Goal: Navigation & Orientation: Find specific page/section

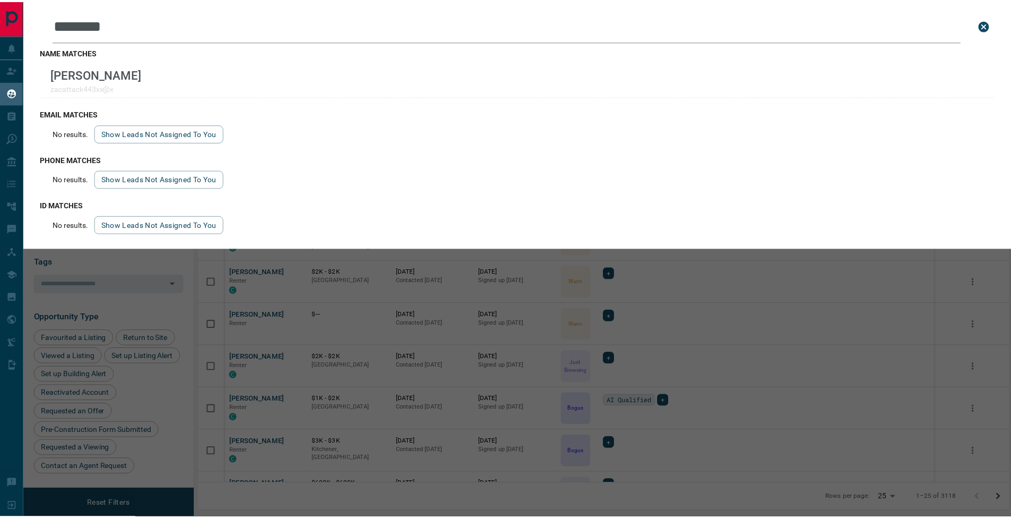
scroll to position [415, 811]
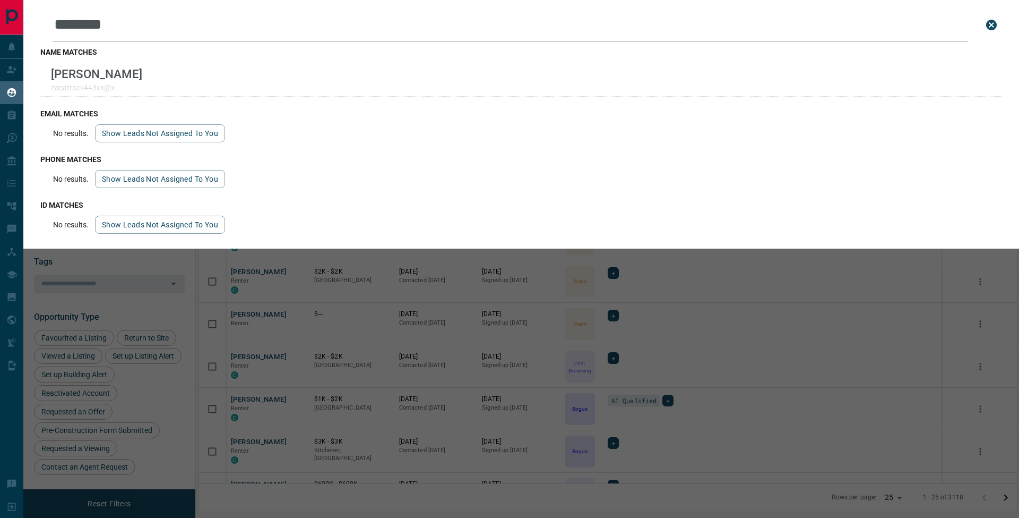
click at [999, 21] on button "close search bar" at bounding box center [991, 24] width 21 height 21
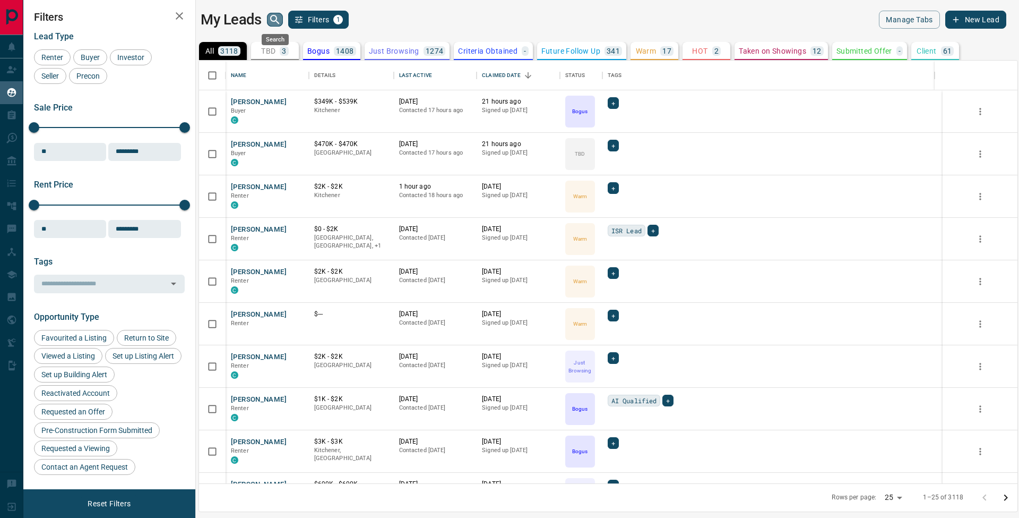
click at [282, 20] on button "search button" at bounding box center [275, 20] width 16 height 14
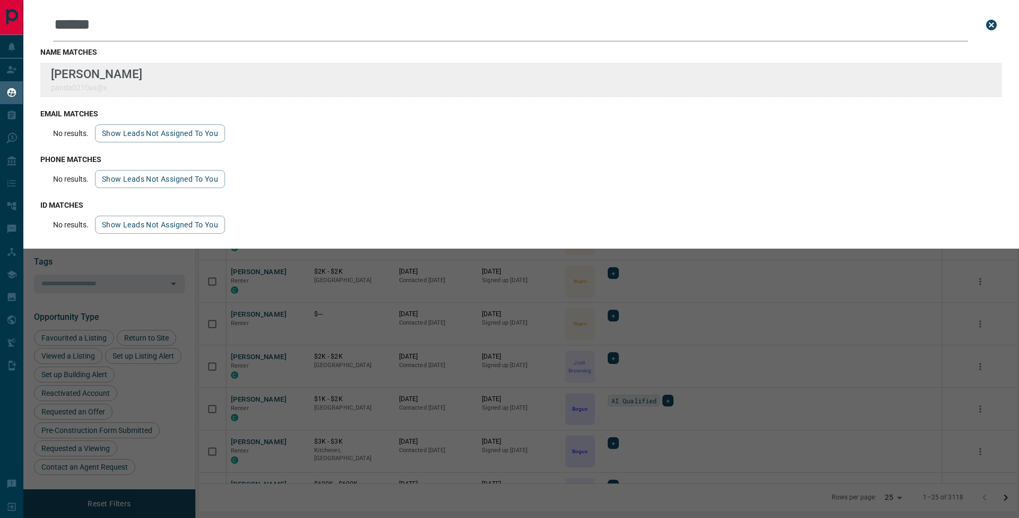
type input "******"
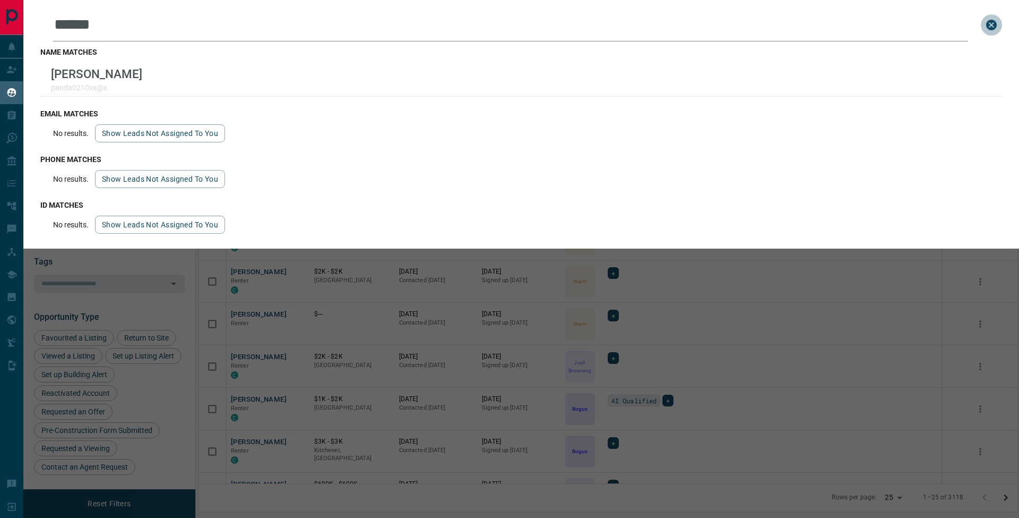
click at [991, 28] on icon "close search bar" at bounding box center [991, 25] width 11 height 11
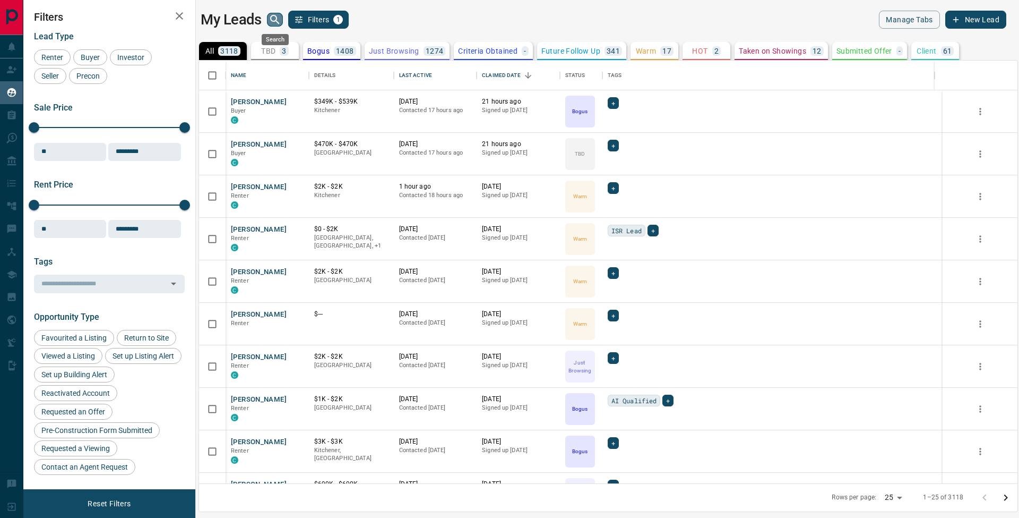
click at [276, 22] on icon "search button" at bounding box center [275, 19] width 13 height 13
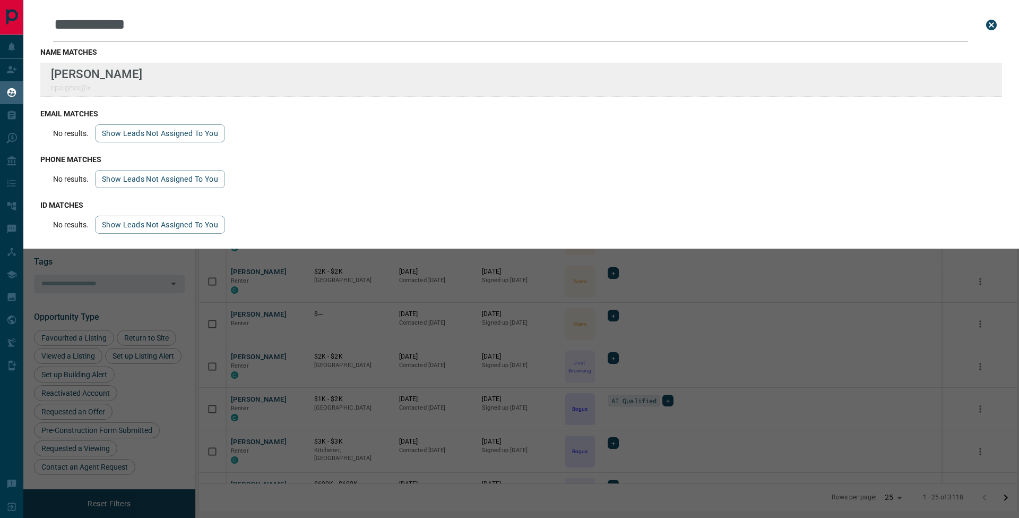
type input "**********"
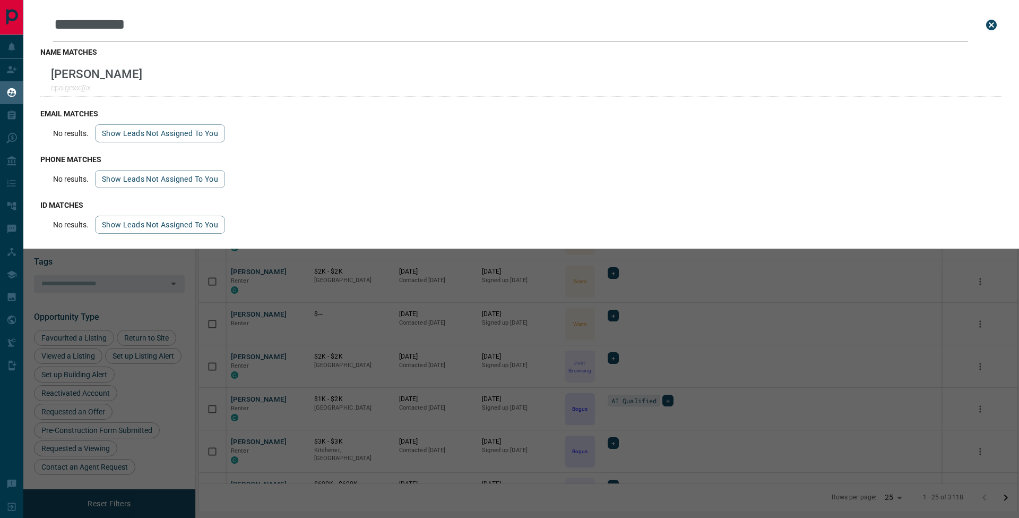
click at [994, 23] on icon "close search bar" at bounding box center [991, 25] width 11 height 11
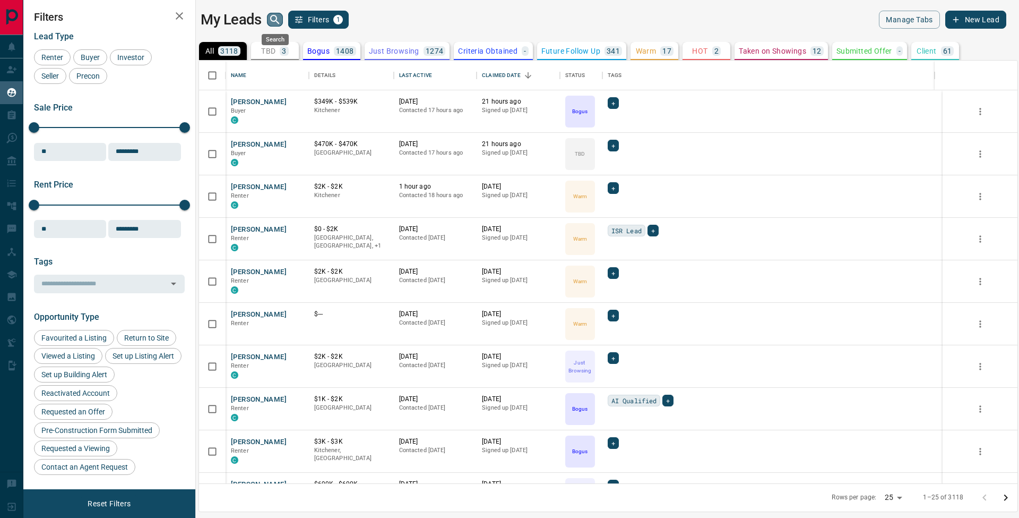
click at [278, 22] on icon "search button" at bounding box center [275, 19] width 13 height 13
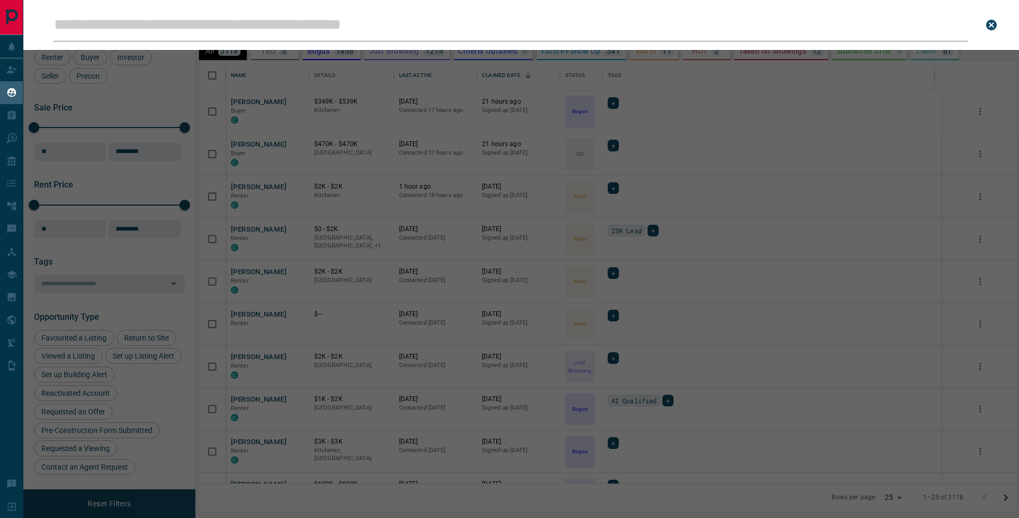
type input "**********"
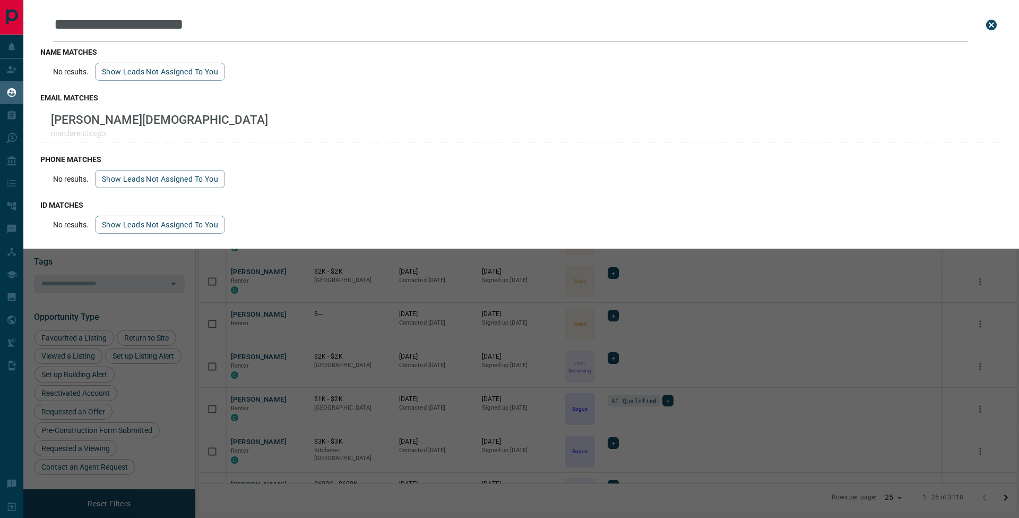
click at [990, 23] on icon "close search bar" at bounding box center [991, 25] width 13 height 13
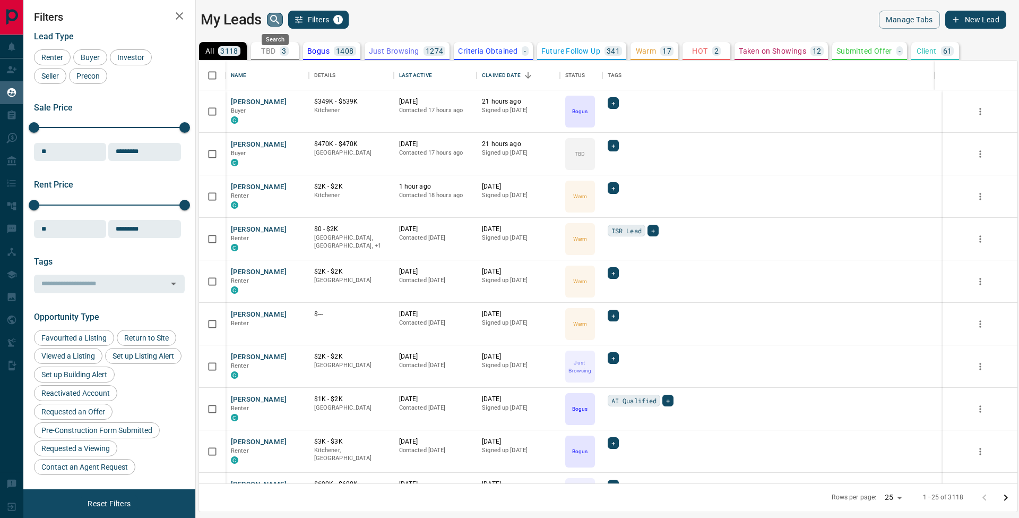
click at [272, 21] on icon "search button" at bounding box center [275, 19] width 13 height 13
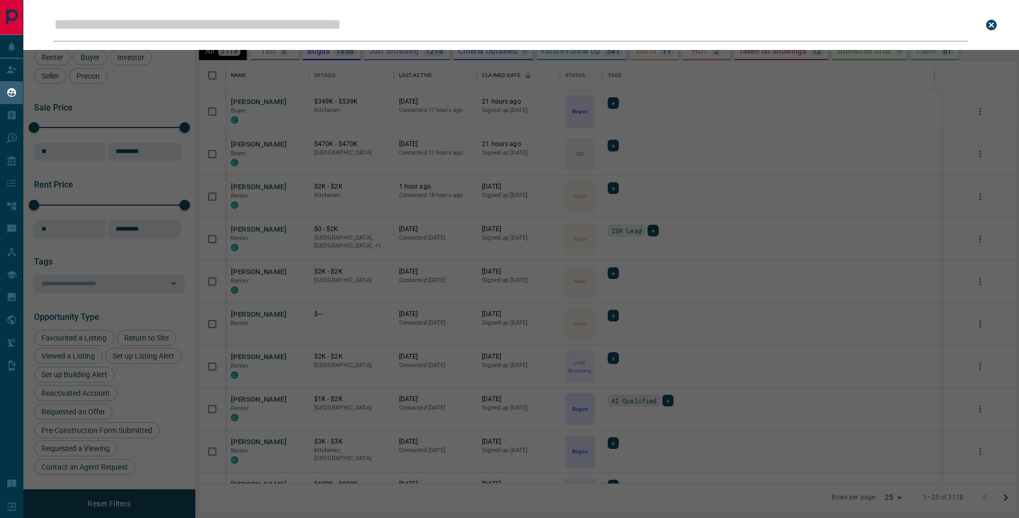
type input "**********"
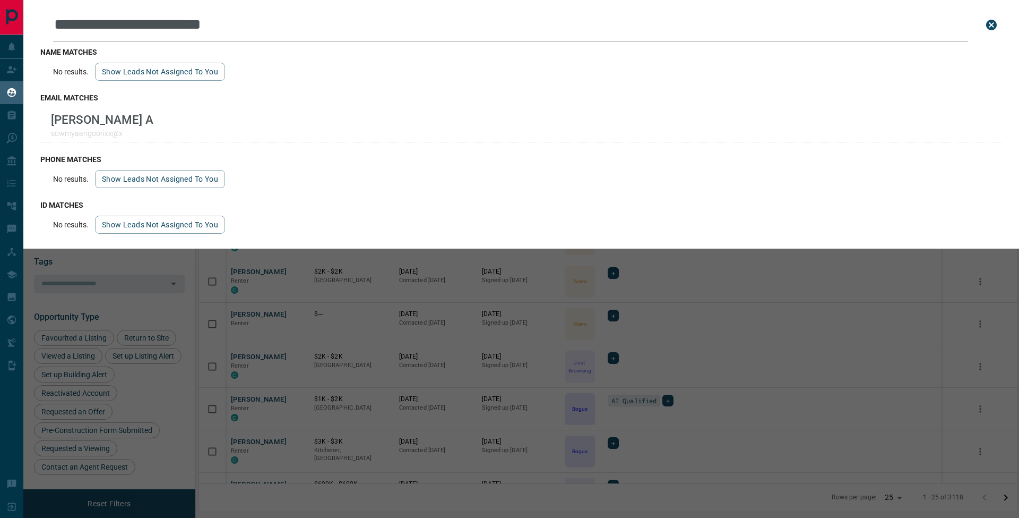
click at [988, 28] on icon "close search bar" at bounding box center [991, 25] width 11 height 11
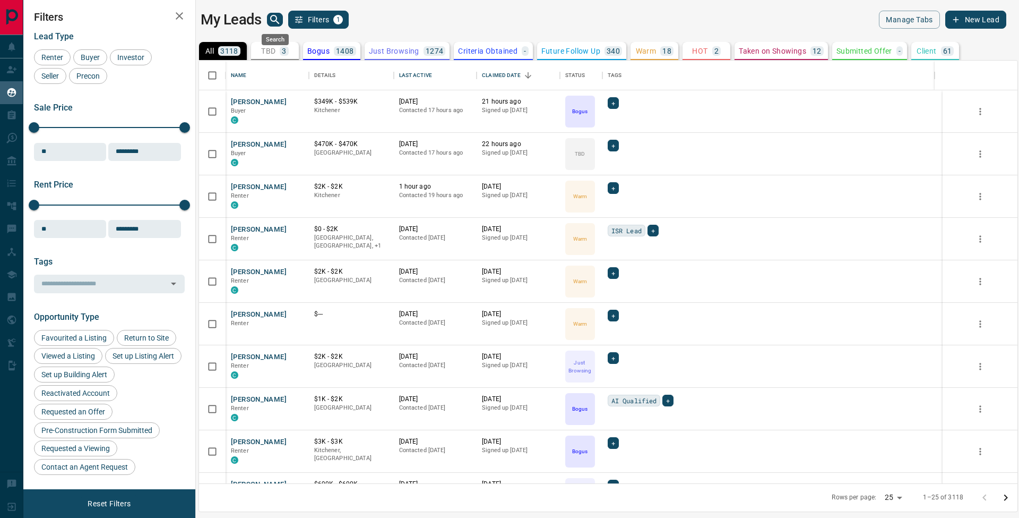
click at [274, 19] on icon "search button" at bounding box center [275, 19] width 13 height 13
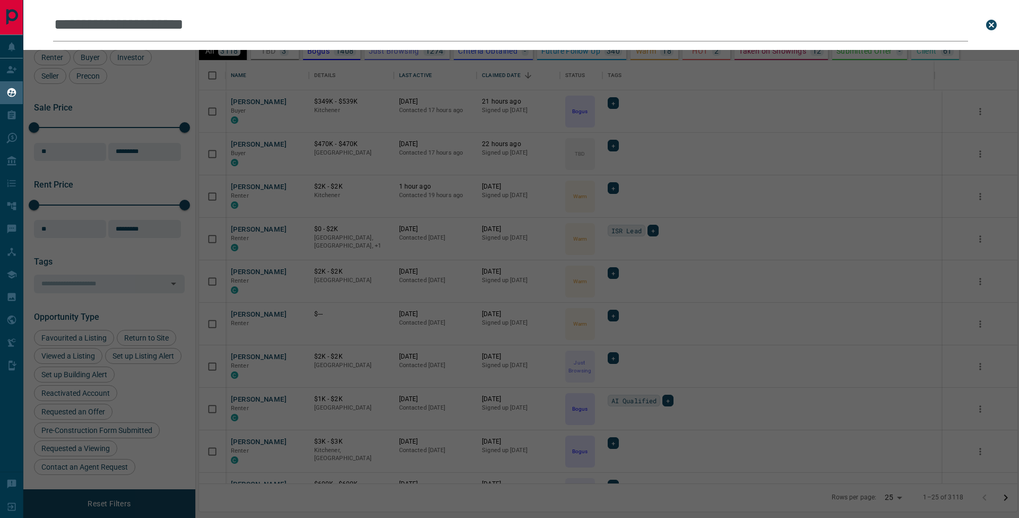
type input "**********"
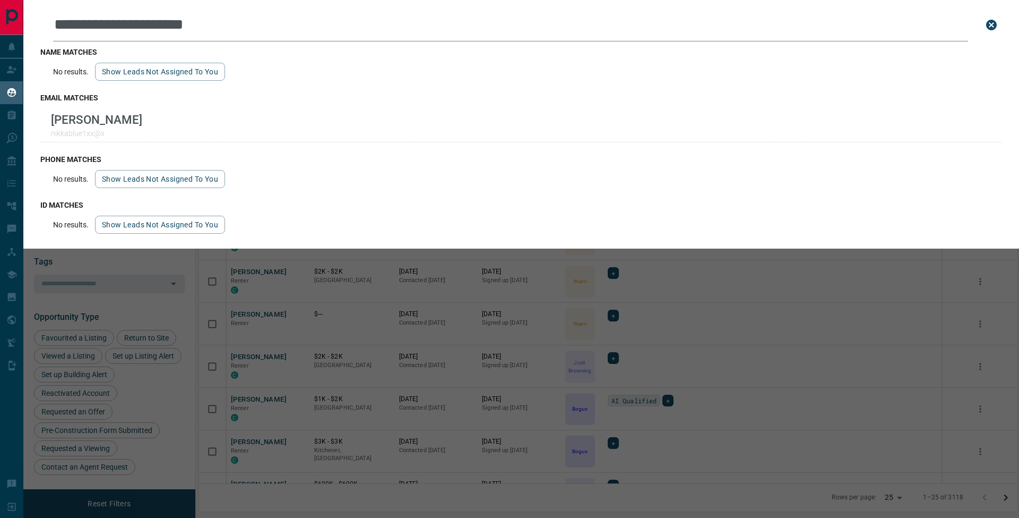
click at [992, 21] on icon "close search bar" at bounding box center [991, 25] width 11 height 11
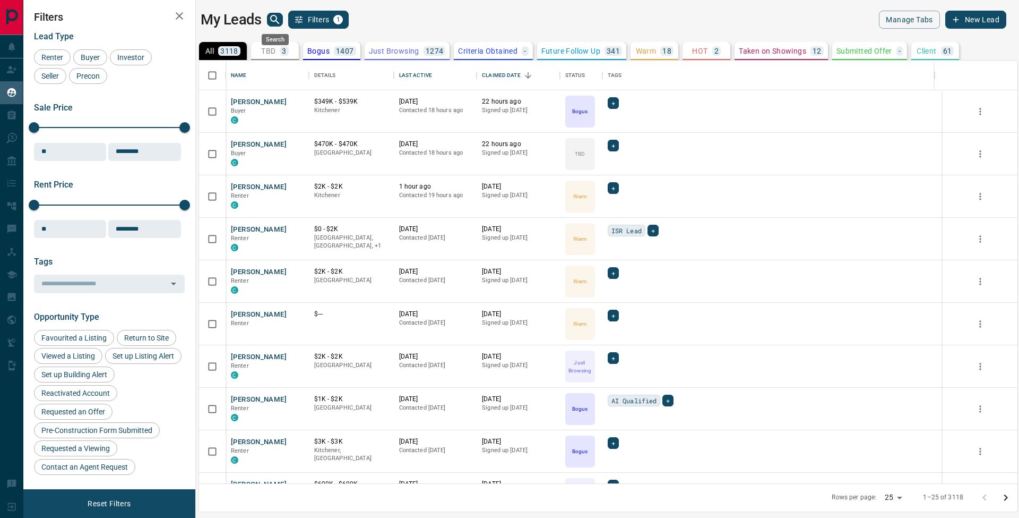
click at [278, 19] on icon "search button" at bounding box center [275, 19] width 13 height 13
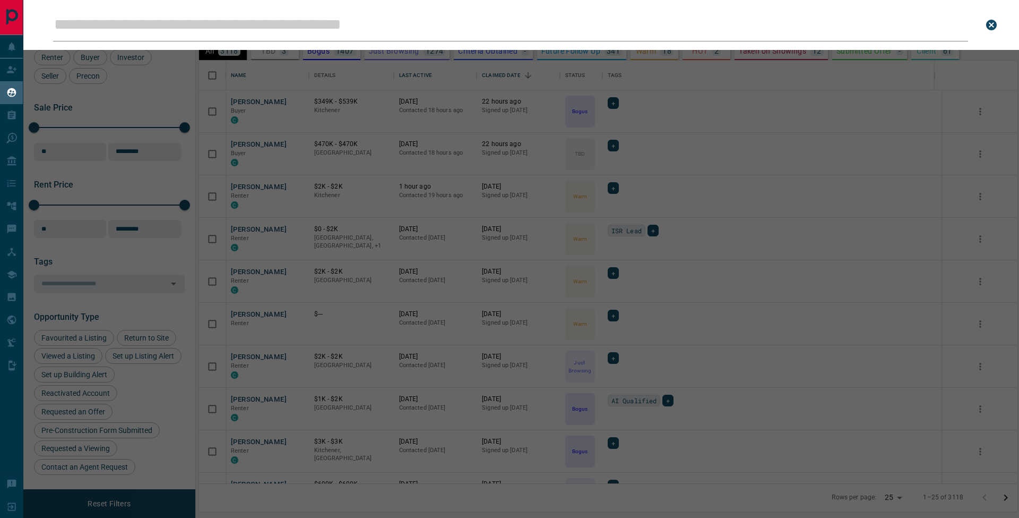
type input "**********"
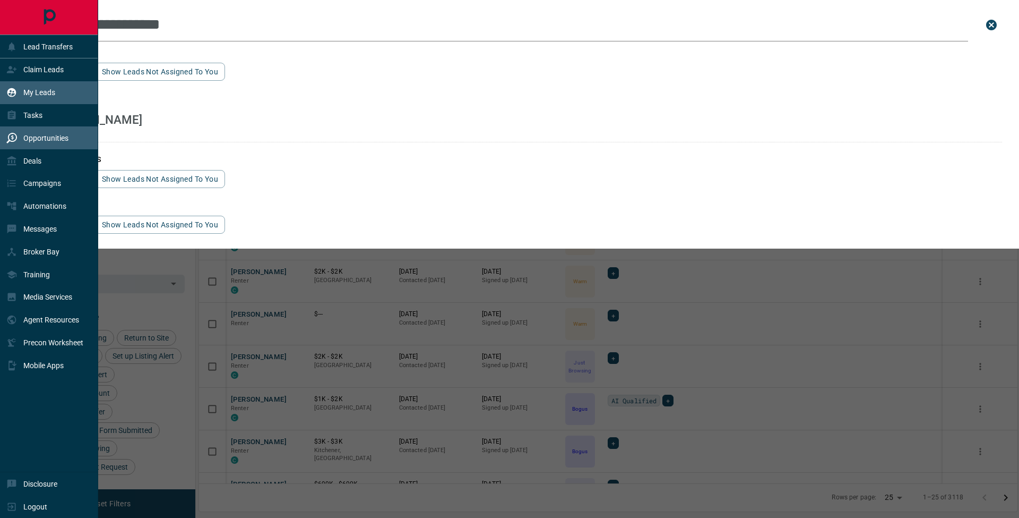
click at [17, 131] on div "Opportunities" at bounding box center [37, 138] width 62 height 18
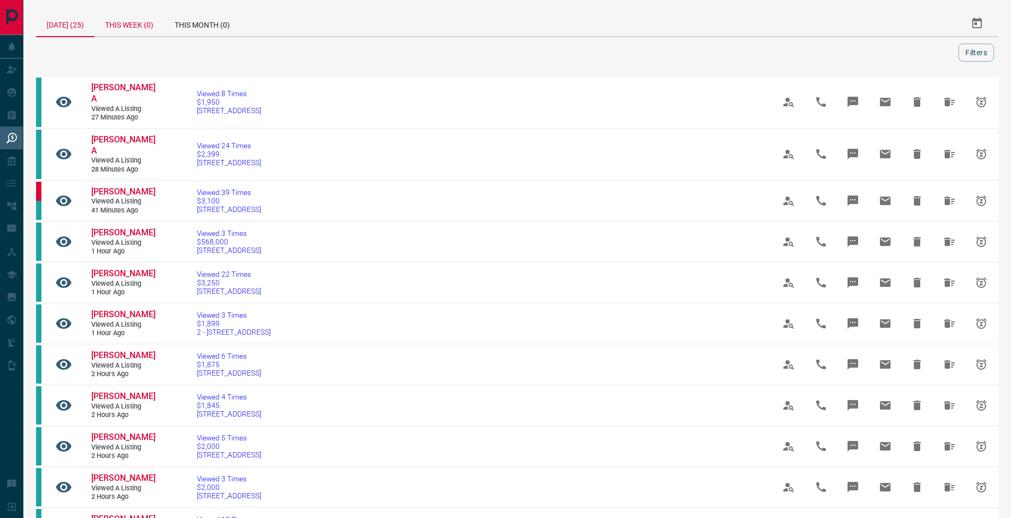
click at [140, 28] on div "This Week (0)" at bounding box center [129, 23] width 70 height 25
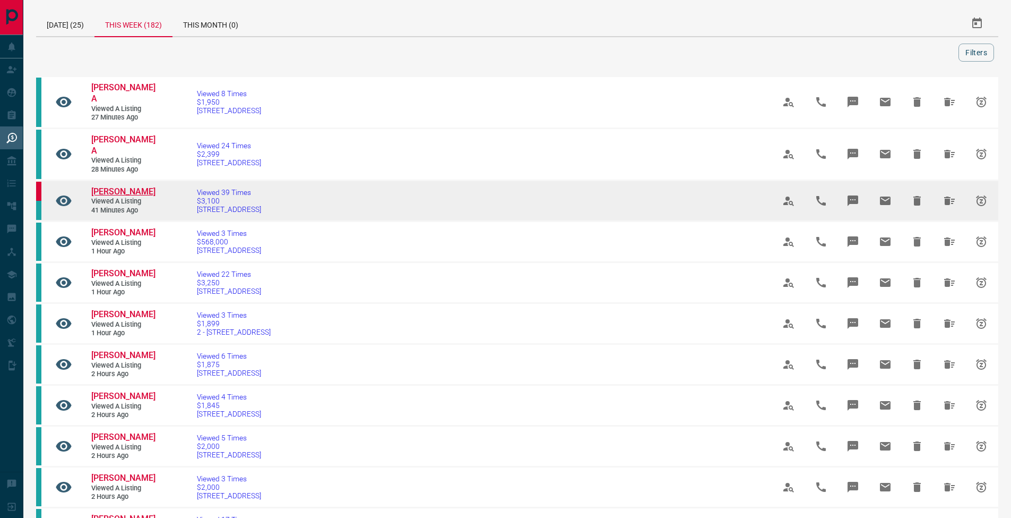
click at [107, 186] on span "[PERSON_NAME]" at bounding box center [123, 191] width 64 height 10
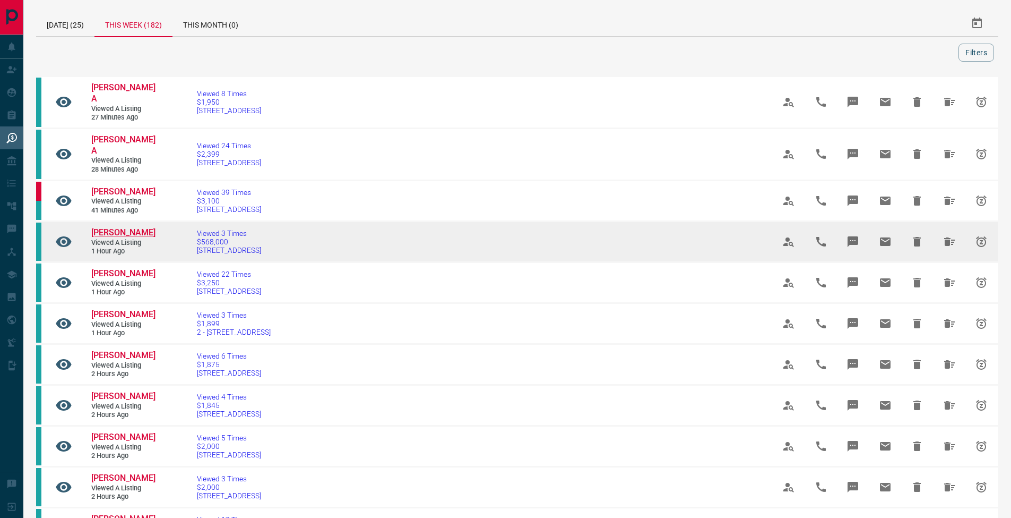
click at [143, 227] on span "[PERSON_NAME]" at bounding box center [123, 232] width 64 height 10
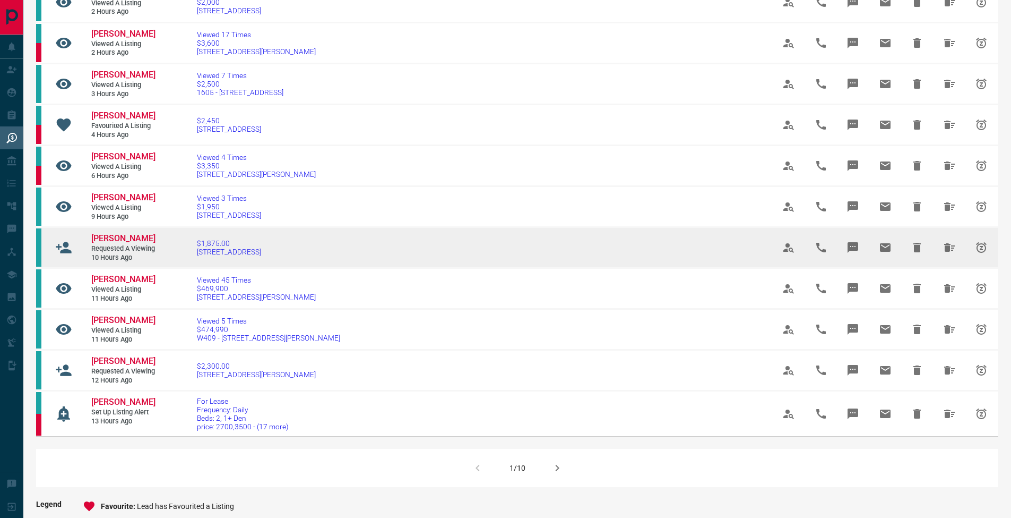
scroll to position [507, 0]
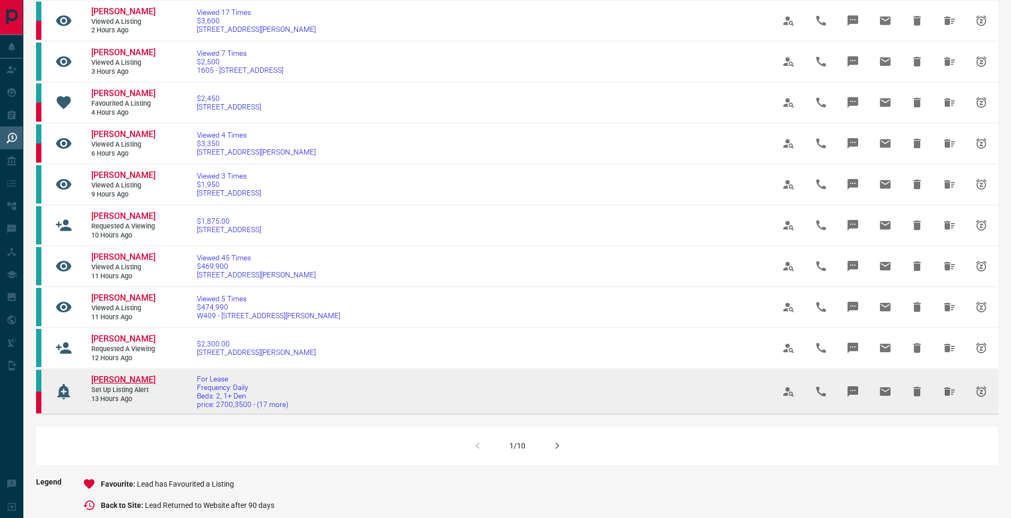
click at [111, 384] on span "[PERSON_NAME]" at bounding box center [123, 379] width 64 height 10
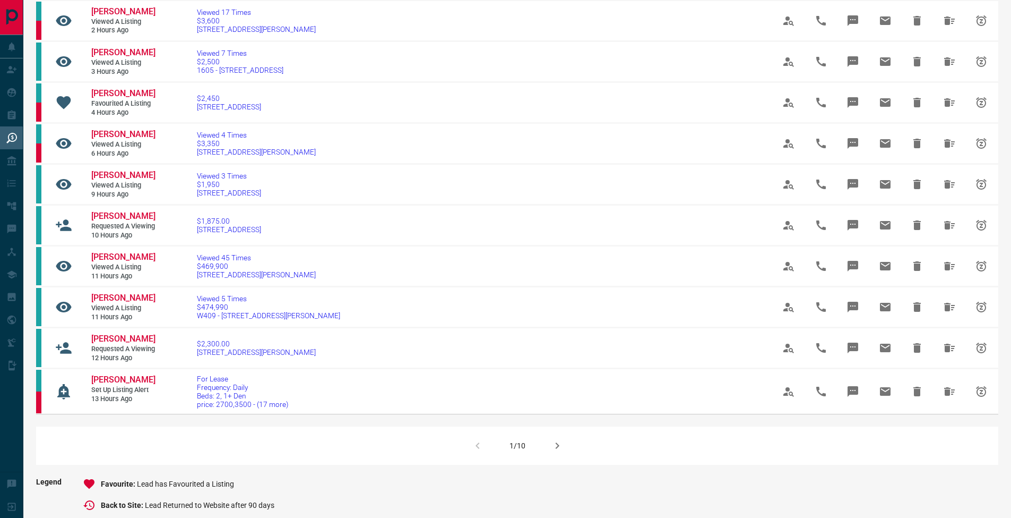
click at [555, 452] on icon "button" at bounding box center [557, 445] width 13 height 13
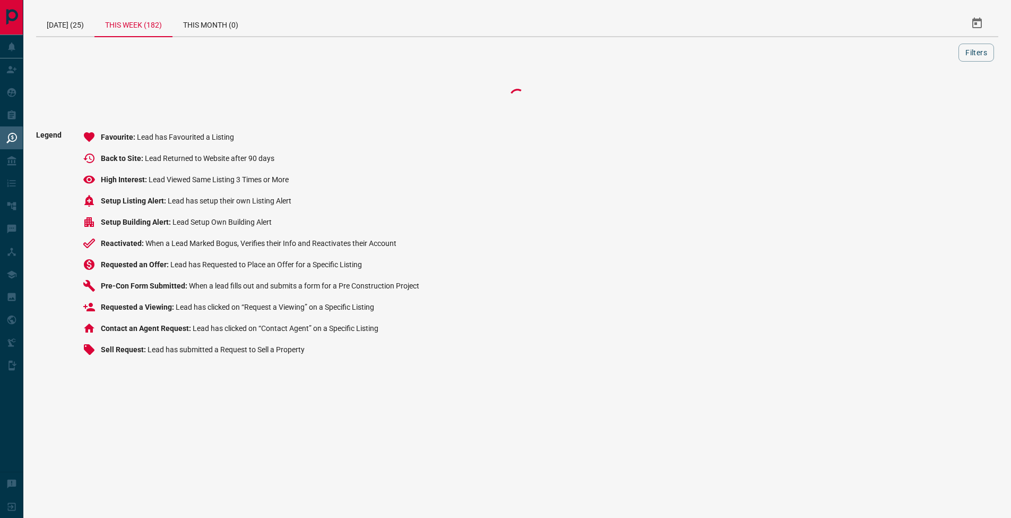
scroll to position [0, 0]
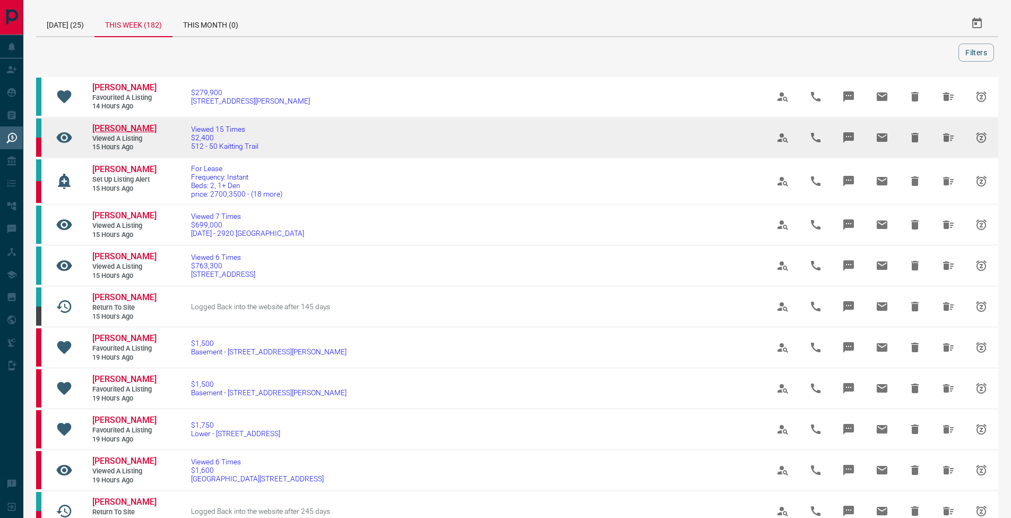
click at [120, 127] on span "[PERSON_NAME]" at bounding box center [124, 128] width 64 height 10
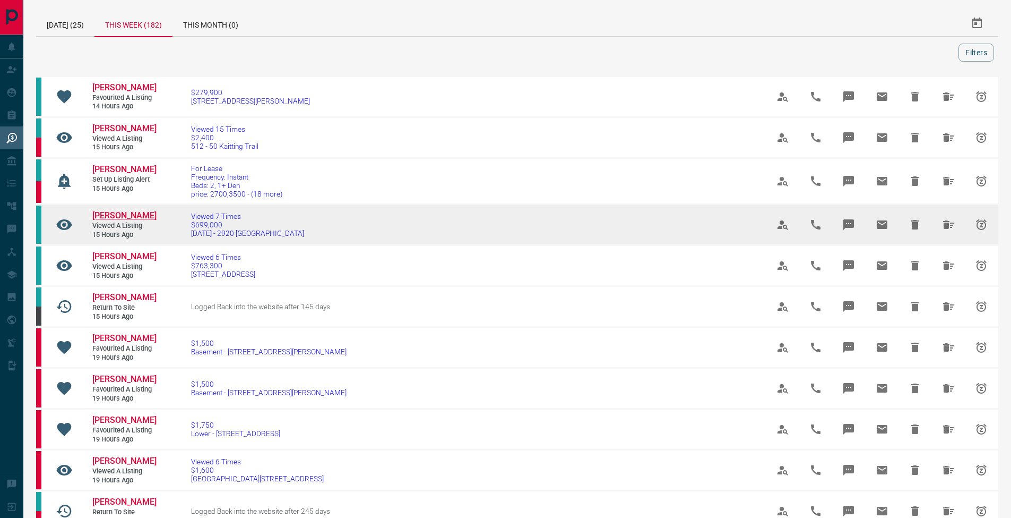
click at [130, 216] on span "[PERSON_NAME]" at bounding box center [124, 215] width 64 height 10
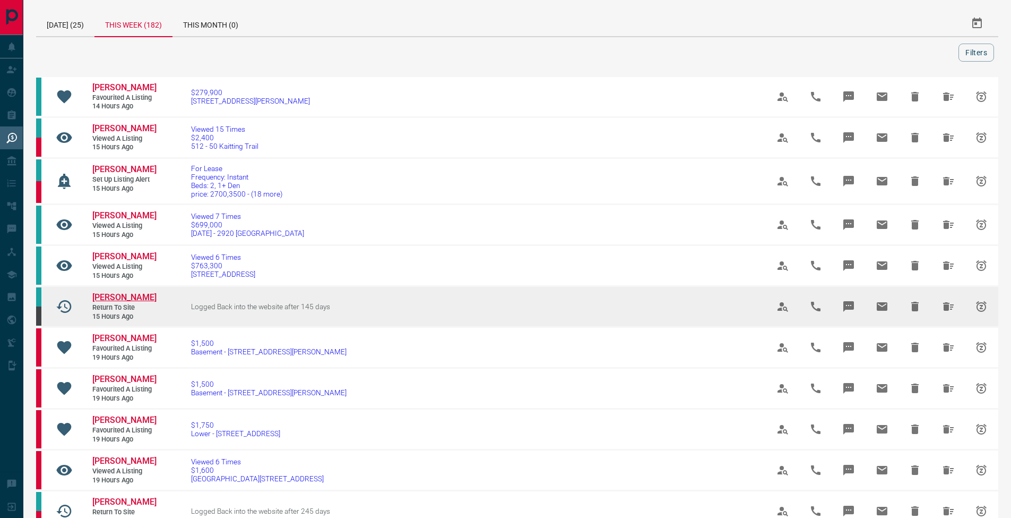
click at [123, 297] on span "[PERSON_NAME]" at bounding box center [124, 297] width 64 height 10
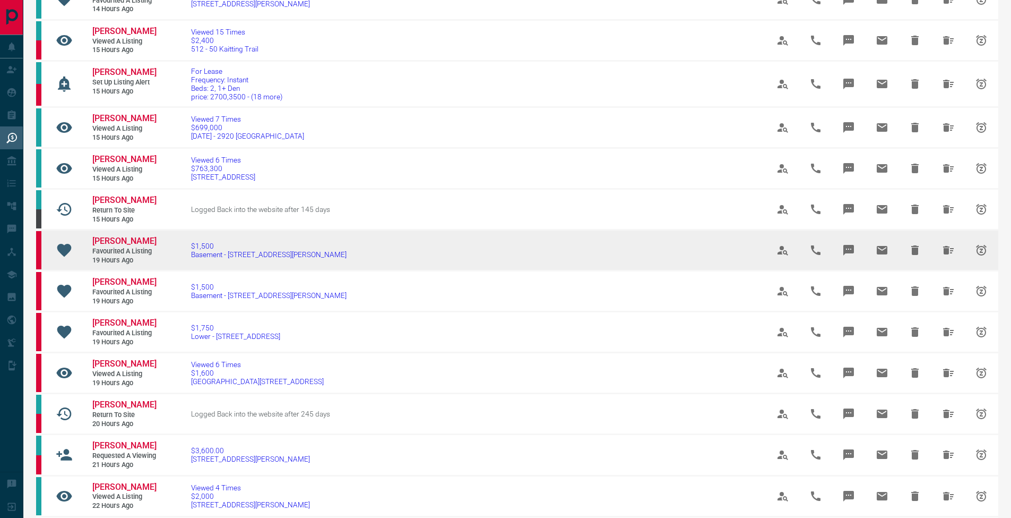
scroll to position [113, 0]
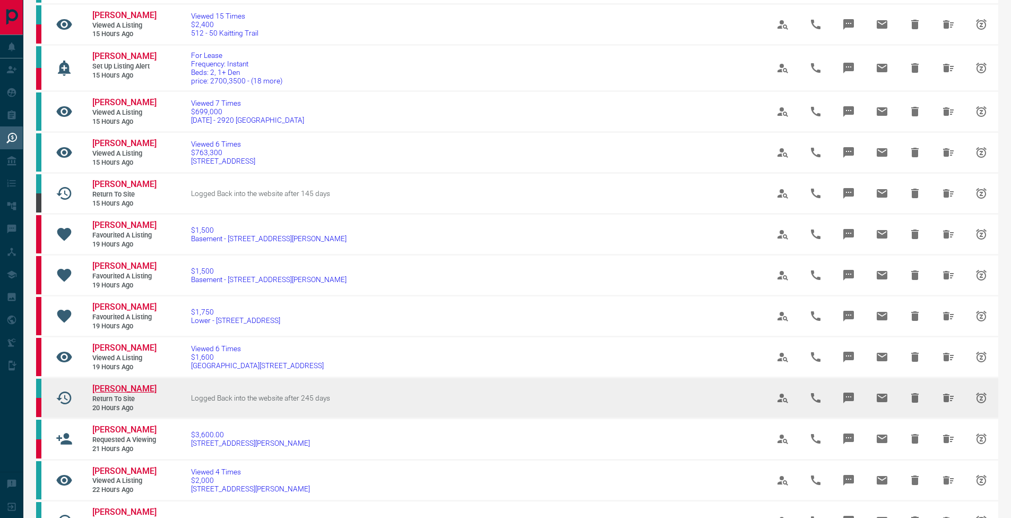
click at [111, 383] on span "[PERSON_NAME]" at bounding box center [124, 388] width 64 height 10
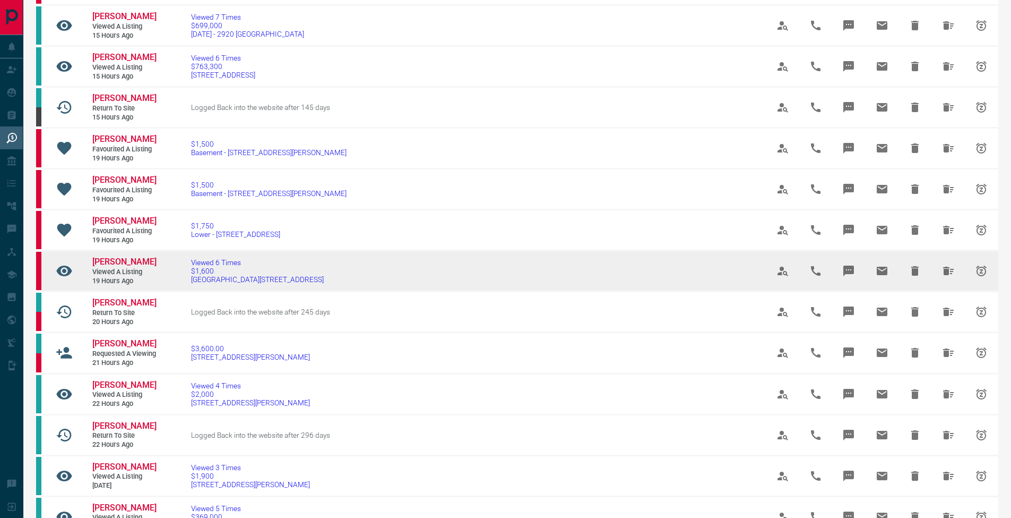
scroll to position [278, 0]
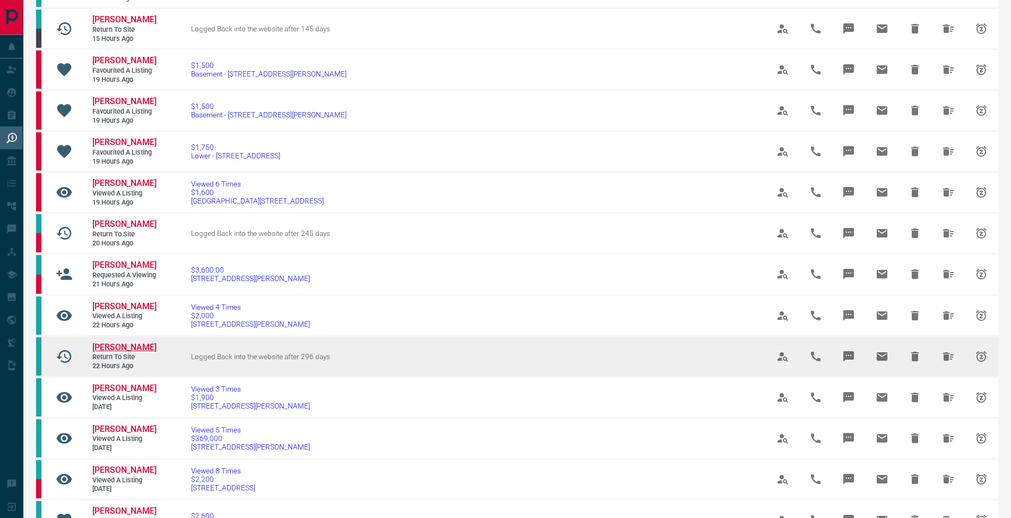
click at [117, 352] on span "[PERSON_NAME]" at bounding box center [124, 347] width 64 height 10
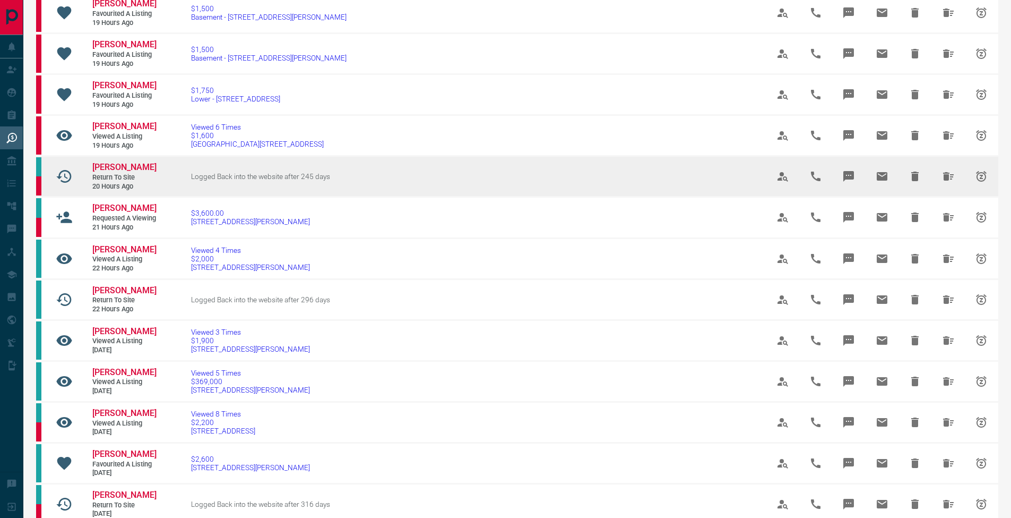
scroll to position [437, 0]
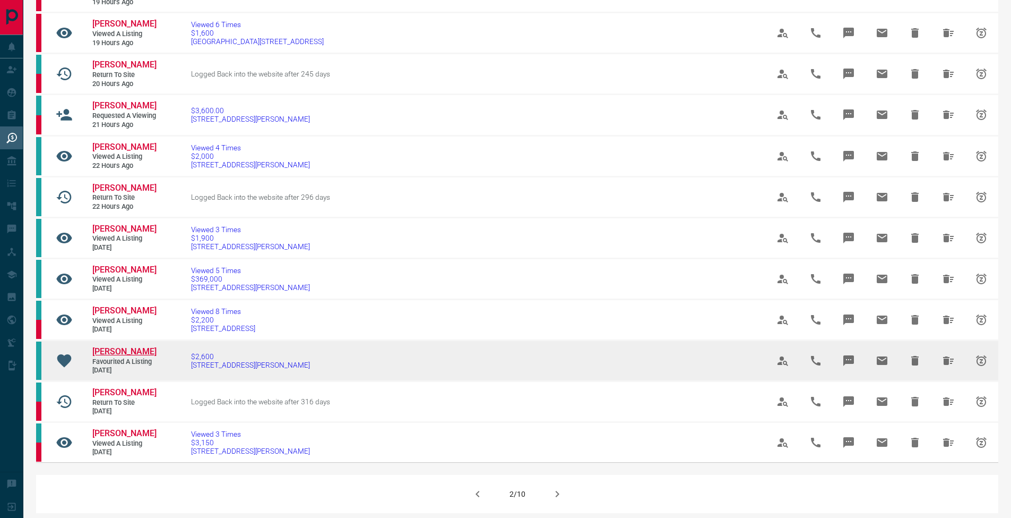
click at [123, 356] on span "[PERSON_NAME]" at bounding box center [124, 351] width 64 height 10
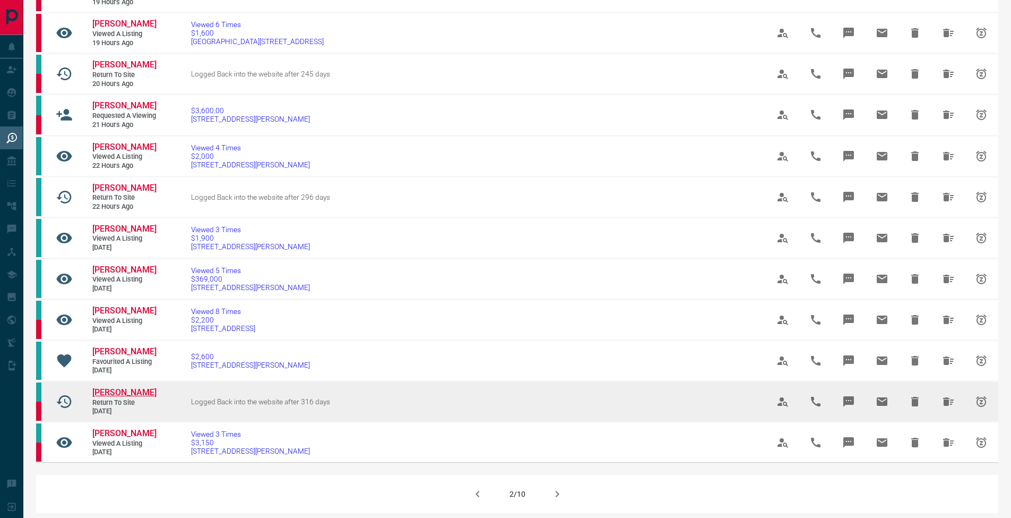
click at [114, 397] on span "[PERSON_NAME]" at bounding box center [124, 392] width 64 height 10
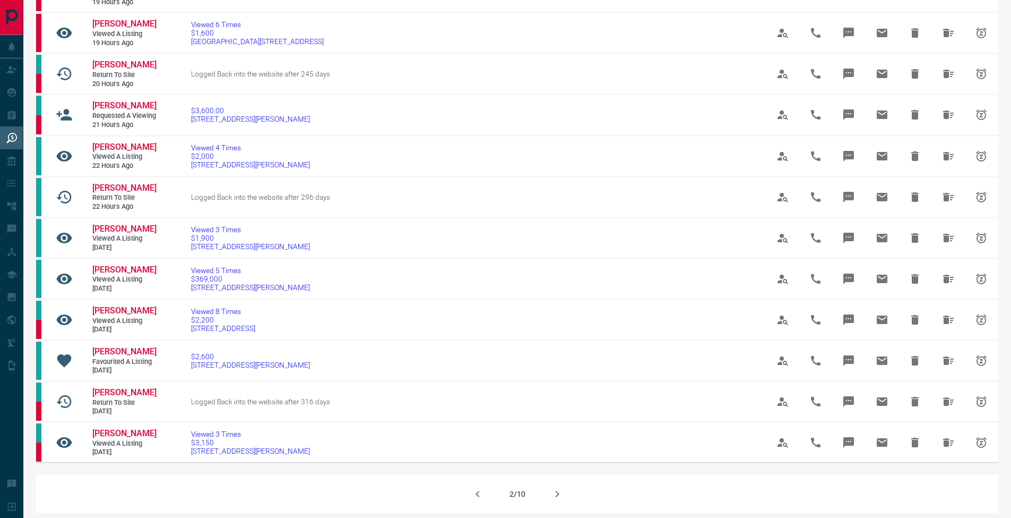
scroll to position [644, 0]
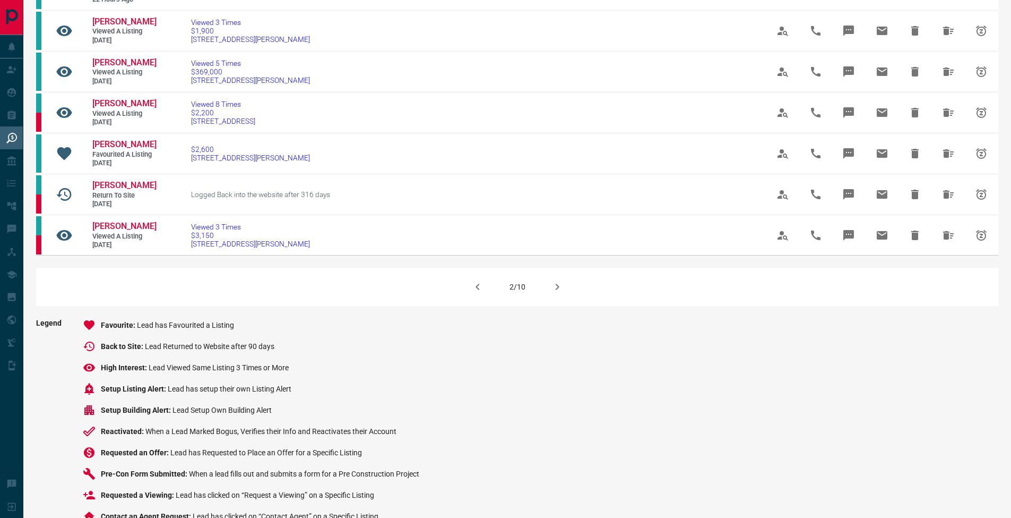
click at [560, 293] on icon "button" at bounding box center [557, 286] width 13 height 13
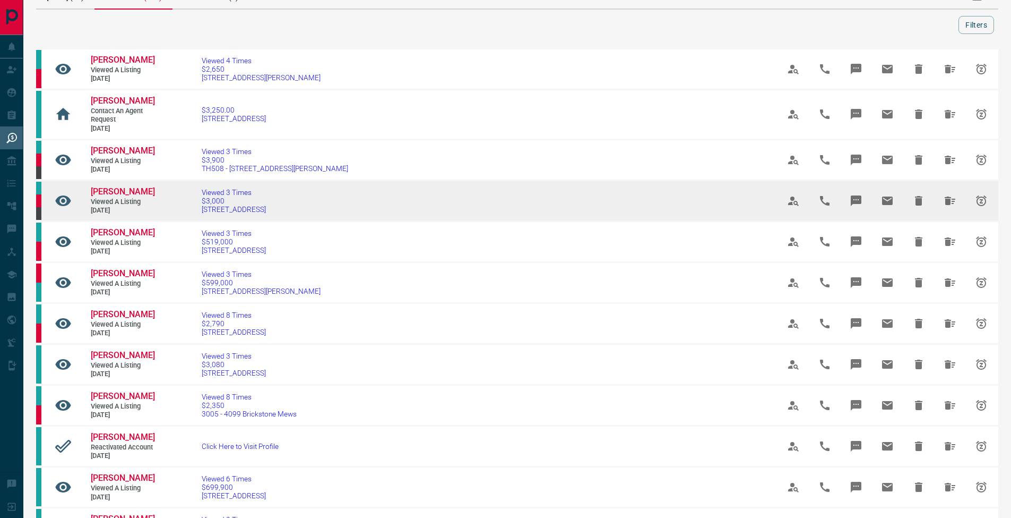
scroll to position [41, 0]
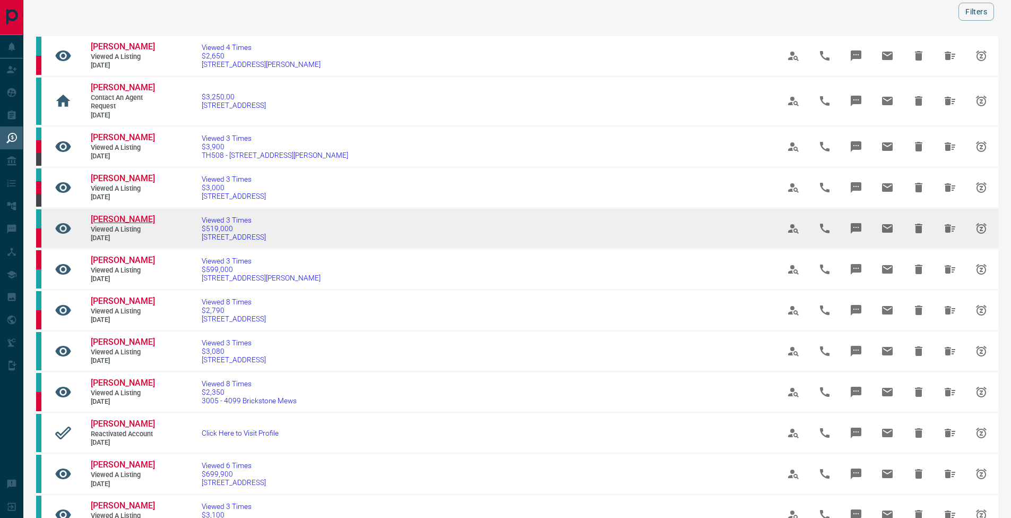
click at [135, 224] on span "[PERSON_NAME]" at bounding box center [123, 219] width 64 height 10
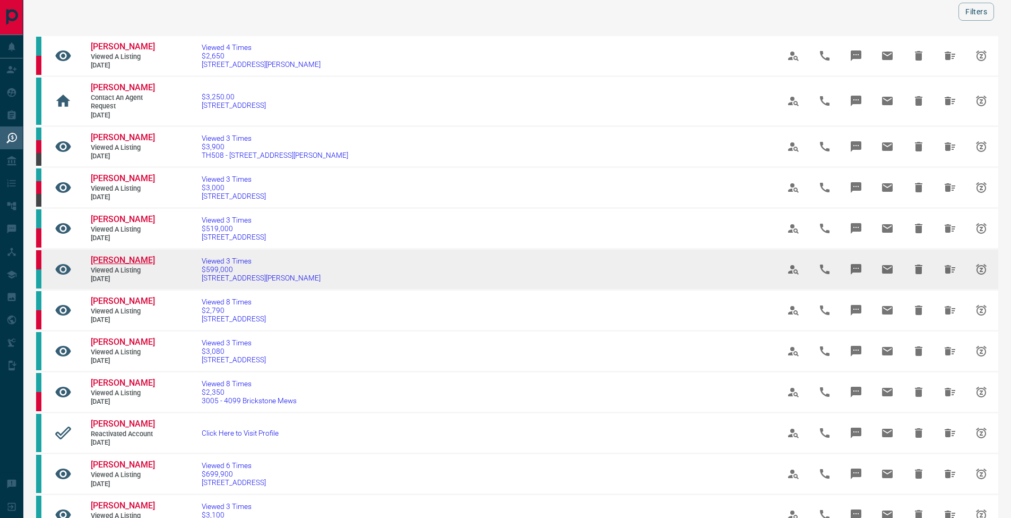
click at [125, 265] on span "[PERSON_NAME]" at bounding box center [123, 260] width 64 height 10
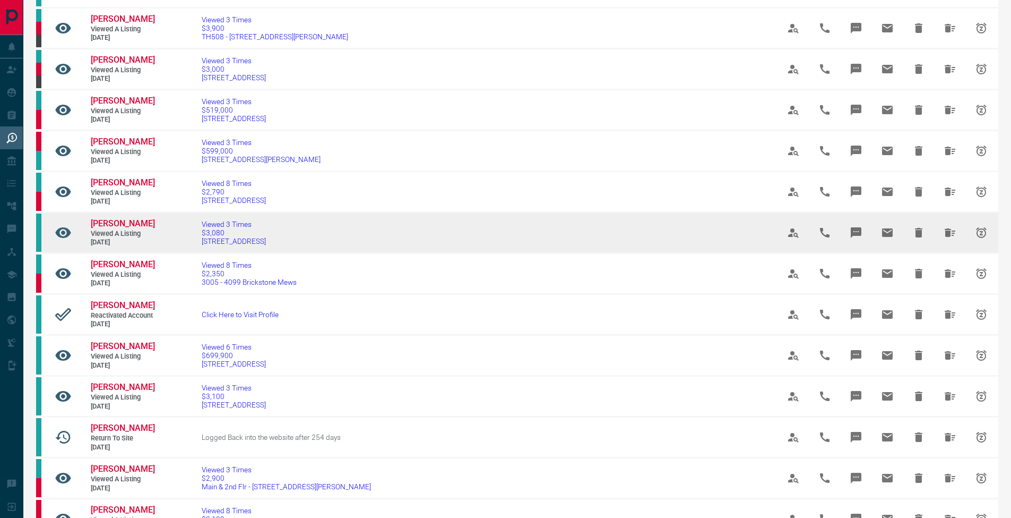
scroll to position [205, 0]
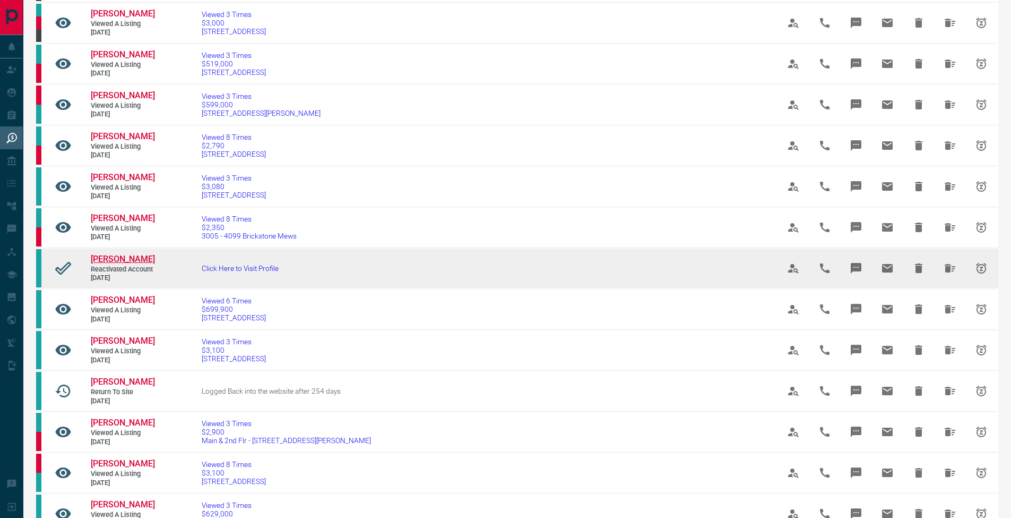
click at [114, 264] on span "[PERSON_NAME]" at bounding box center [123, 259] width 64 height 10
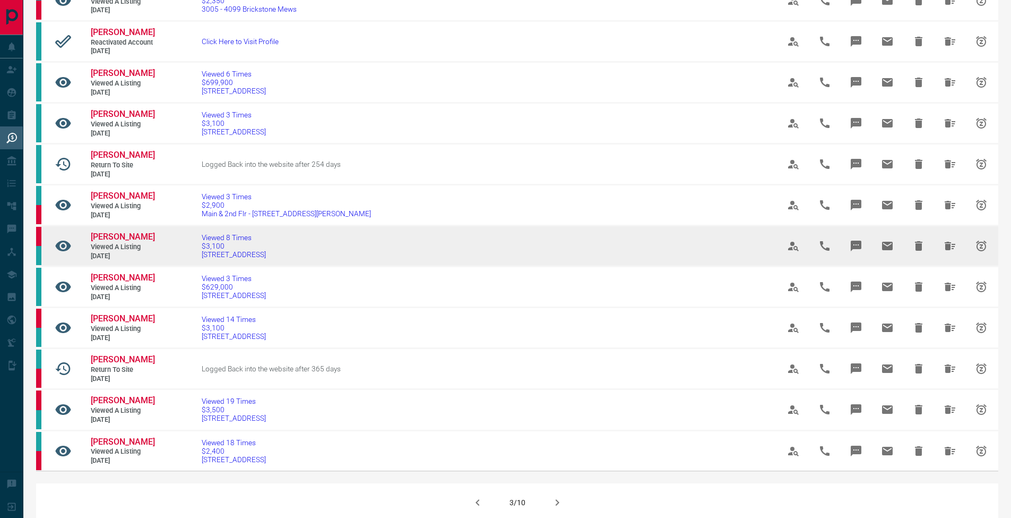
scroll to position [434, 0]
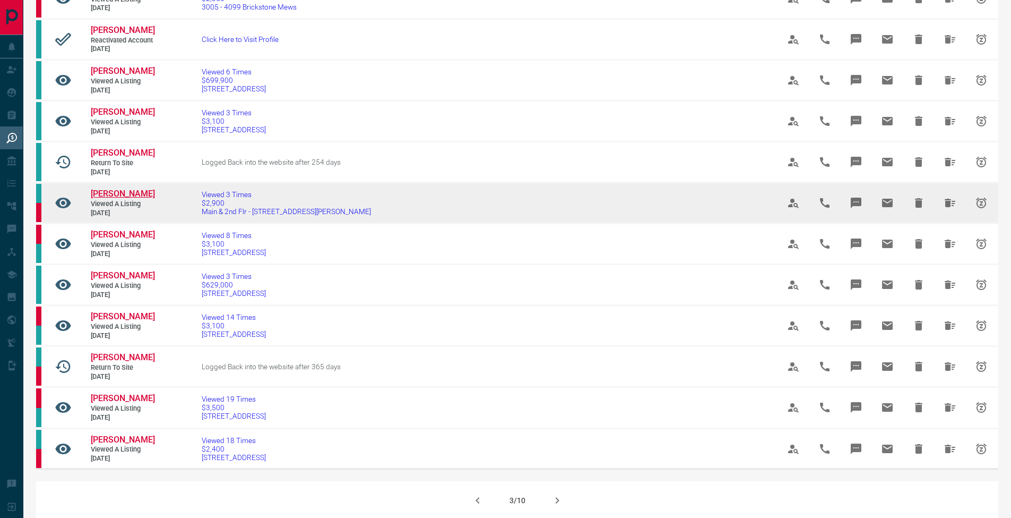
click at [105, 199] on span "[PERSON_NAME]" at bounding box center [123, 193] width 64 height 10
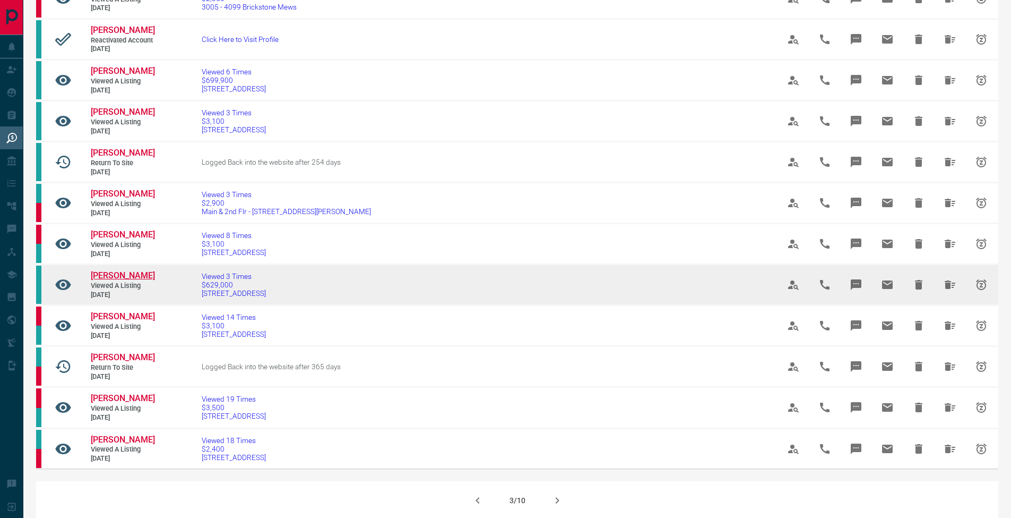
click at [127, 280] on span "[PERSON_NAME]" at bounding box center [123, 275] width 64 height 10
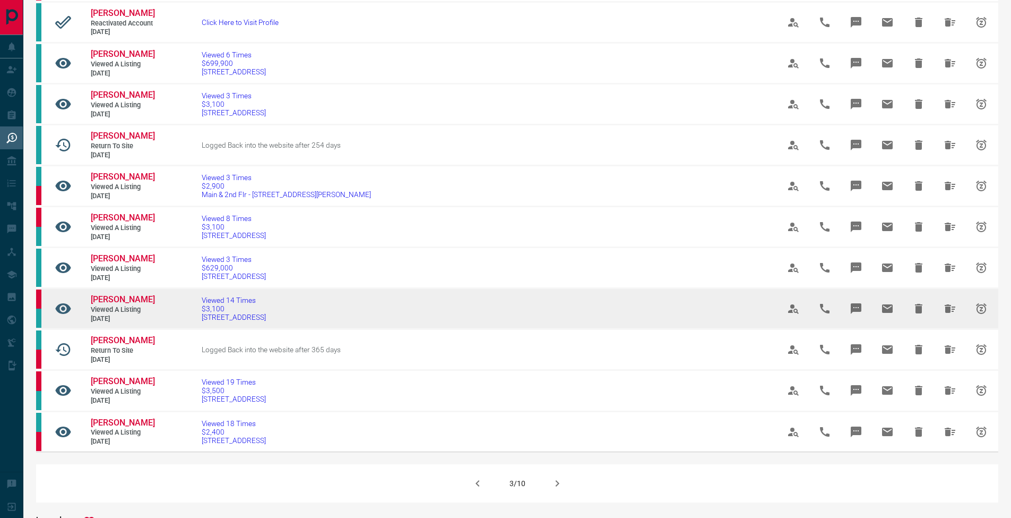
scroll to position [536, 0]
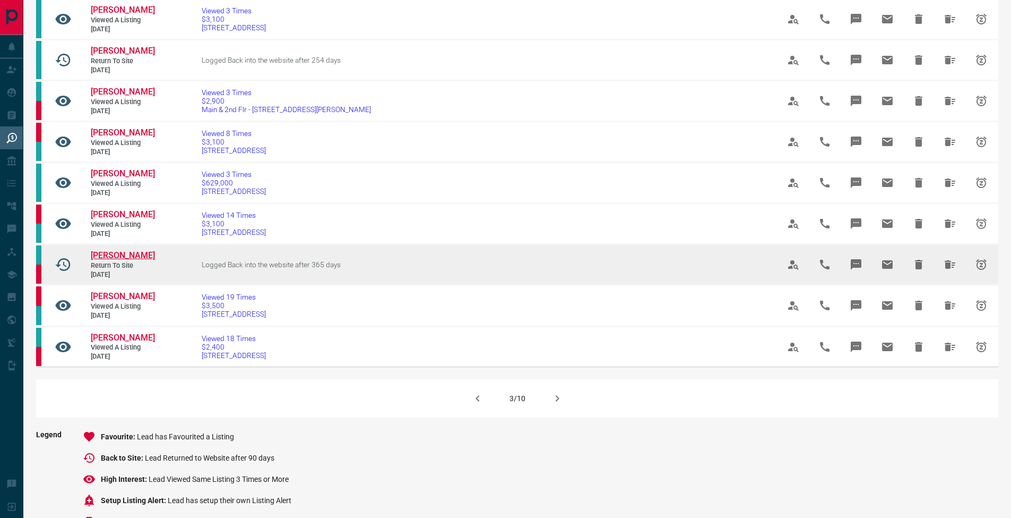
click at [100, 260] on span "[PERSON_NAME]" at bounding box center [123, 255] width 64 height 10
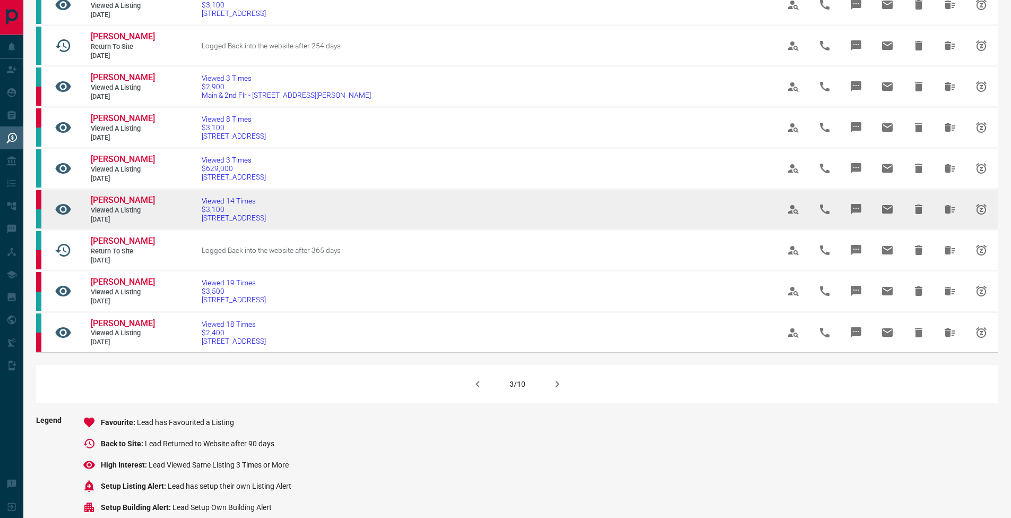
scroll to position [604, 0]
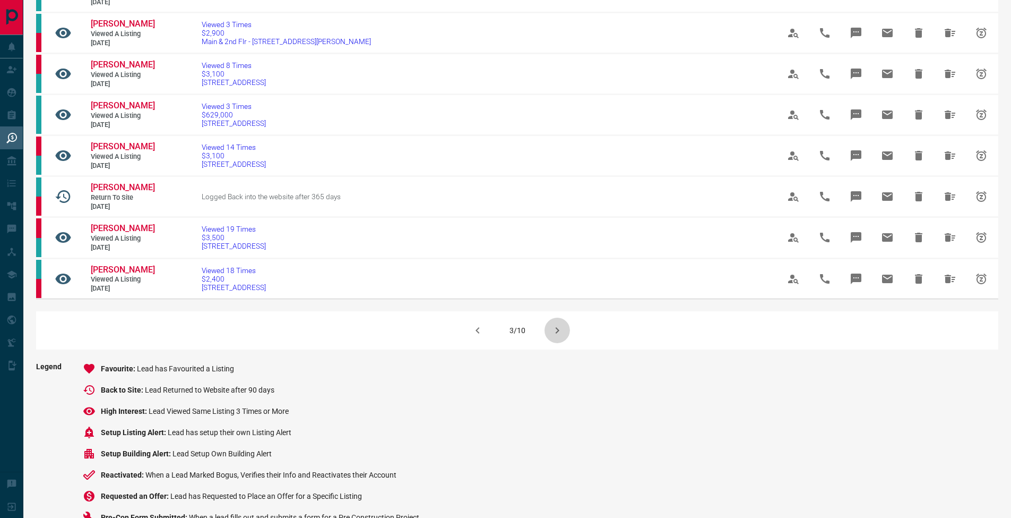
click at [556, 337] on icon "button" at bounding box center [557, 330] width 13 height 13
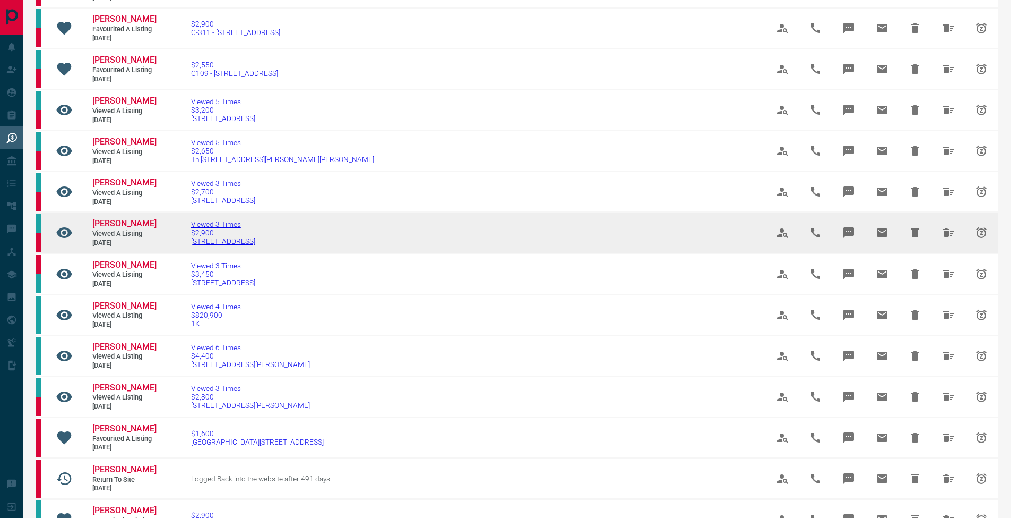
scroll to position [303, 0]
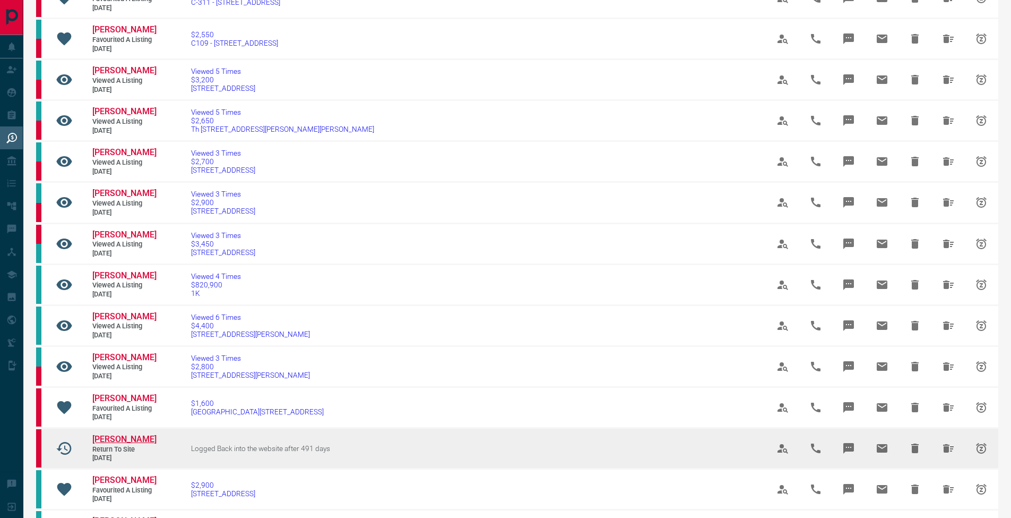
click at [139, 444] on span "[PERSON_NAME]" at bounding box center [124, 439] width 64 height 10
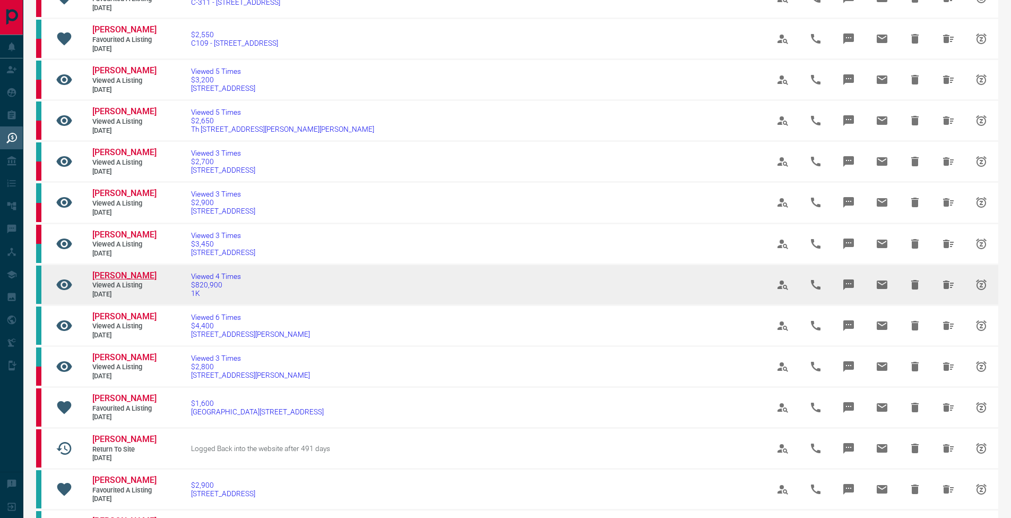
click at [122, 280] on span "[PERSON_NAME]" at bounding box center [124, 275] width 64 height 10
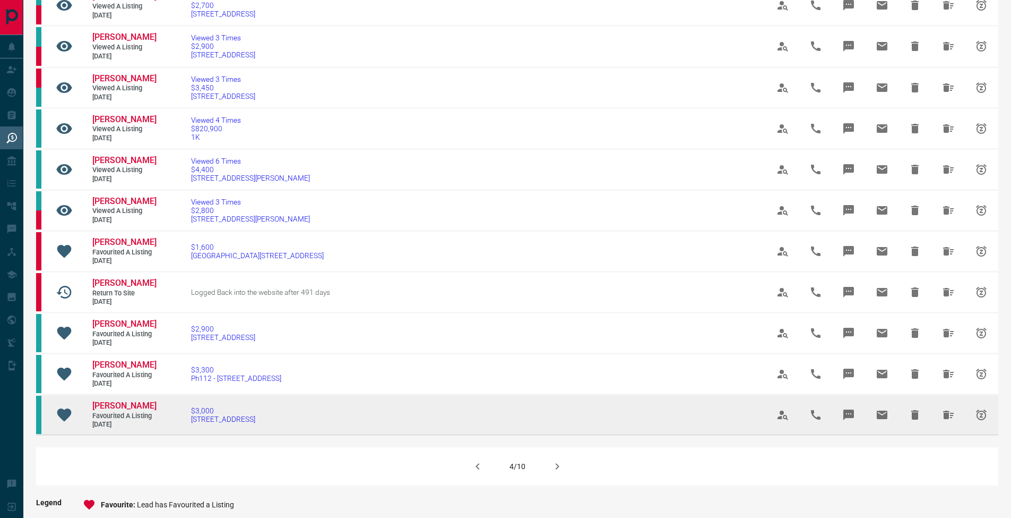
scroll to position [546, 0]
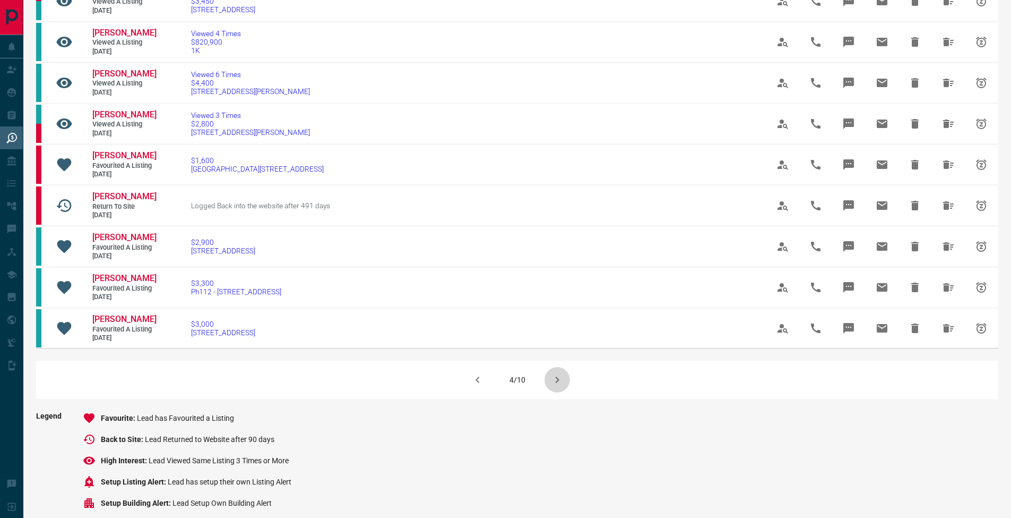
click at [561, 386] on icon "button" at bounding box center [557, 379] width 13 height 13
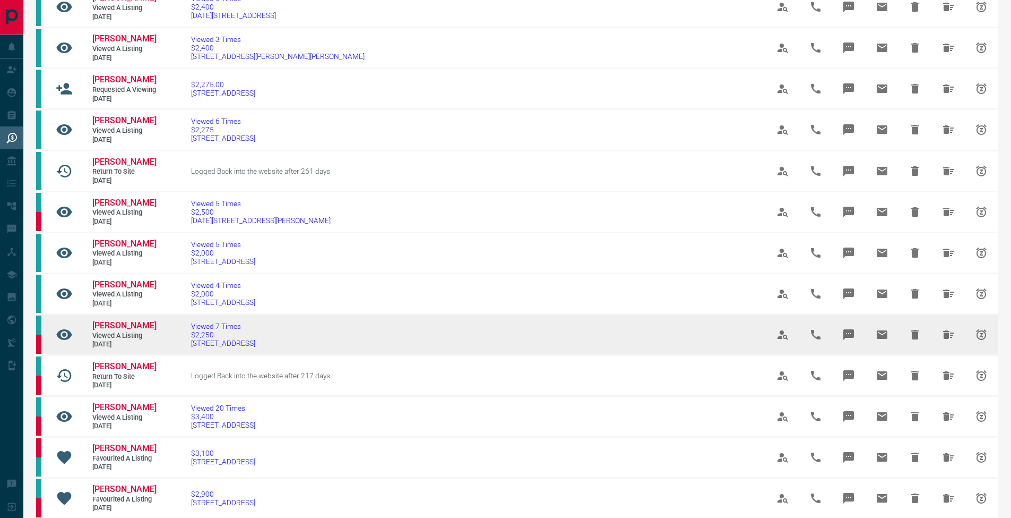
scroll to position [440, 0]
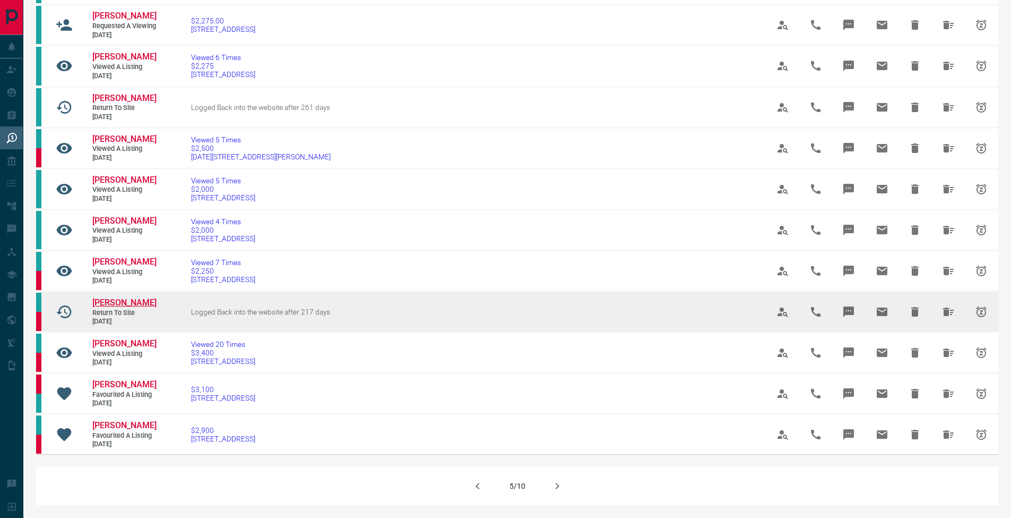
click at [117, 307] on span "[PERSON_NAME]" at bounding box center [124, 302] width 64 height 10
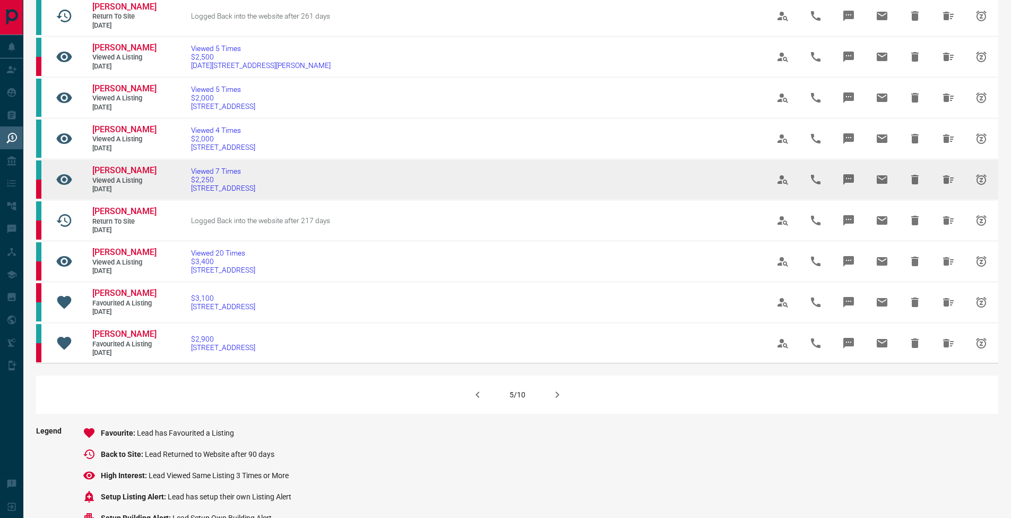
scroll to position [570, 0]
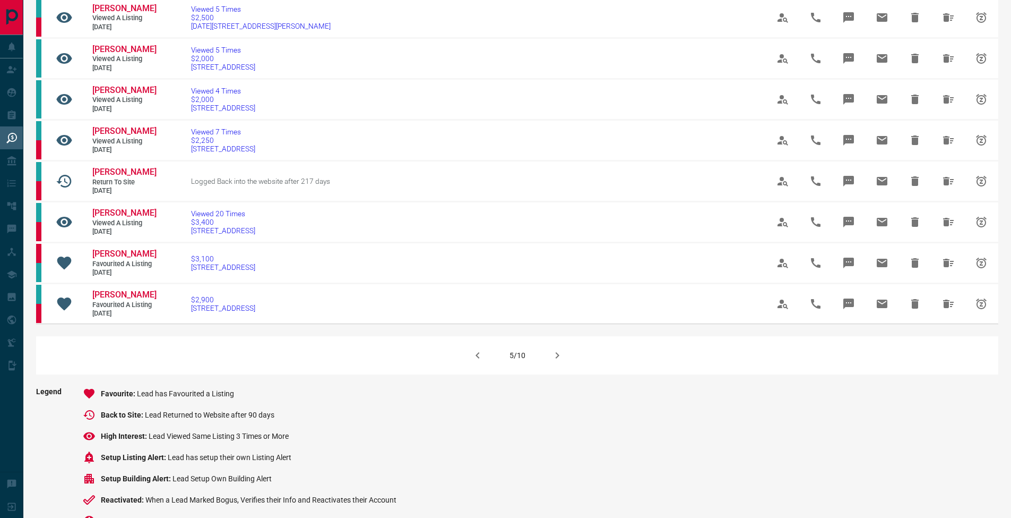
click at [551, 362] on icon "button" at bounding box center [557, 355] width 13 height 13
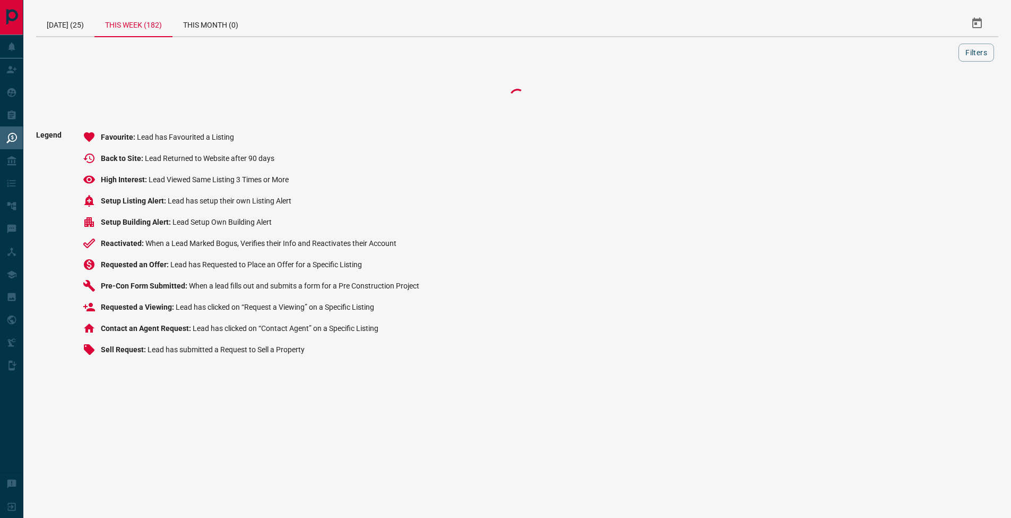
scroll to position [0, 0]
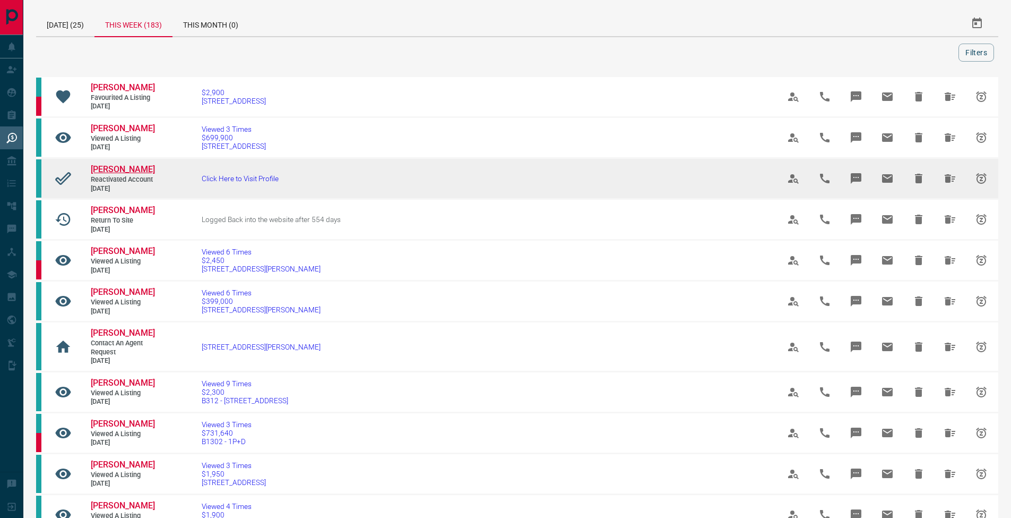
click at [123, 165] on span "[PERSON_NAME]" at bounding box center [123, 169] width 64 height 10
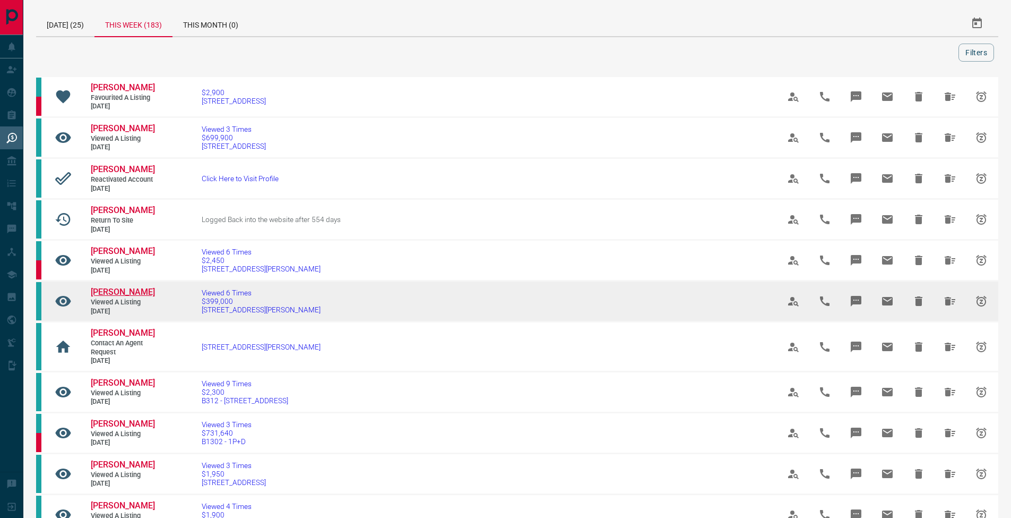
click at [135, 287] on span "[PERSON_NAME]" at bounding box center [123, 292] width 64 height 10
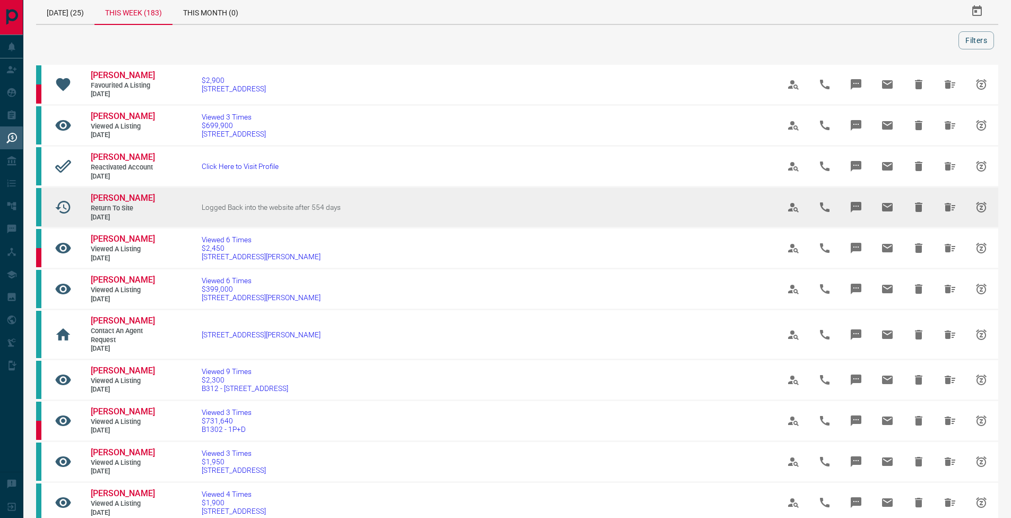
scroll to position [25, 0]
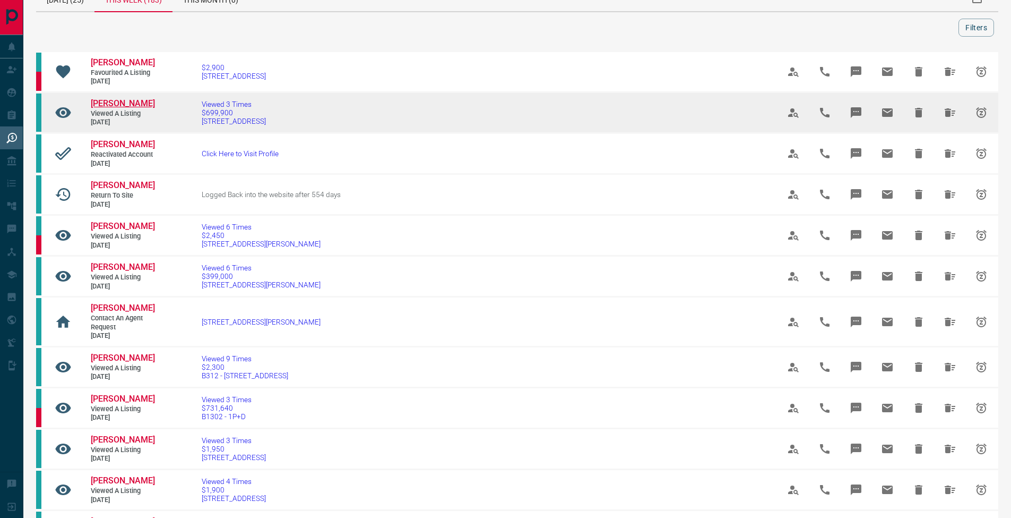
click at [130, 102] on span "[PERSON_NAME]" at bounding box center [123, 103] width 64 height 10
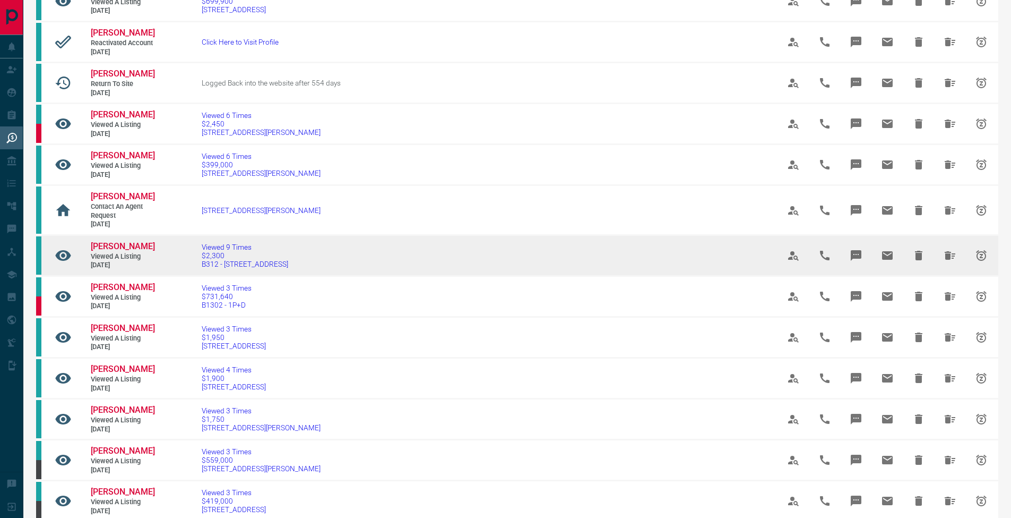
scroll to position [166, 0]
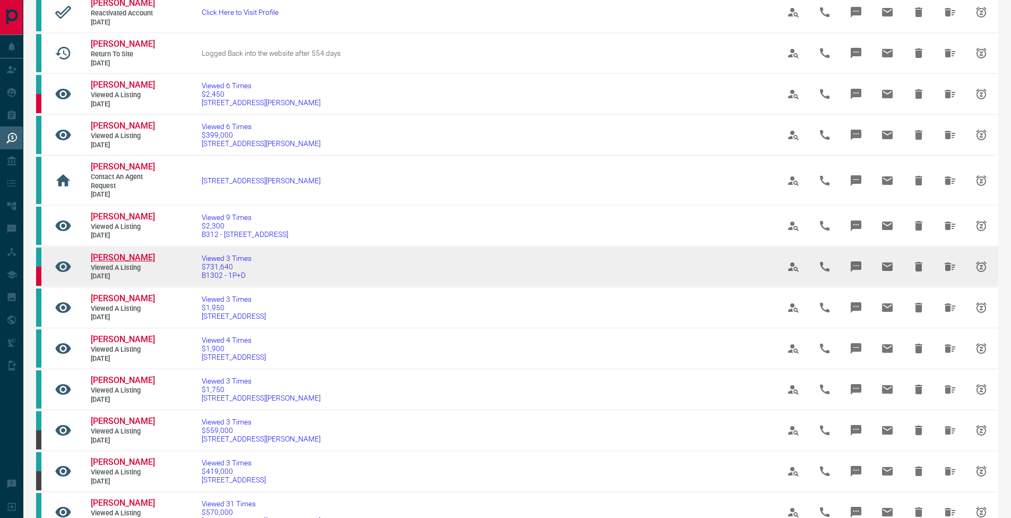
click at [123, 252] on span "[PERSON_NAME]" at bounding box center [123, 257] width 64 height 10
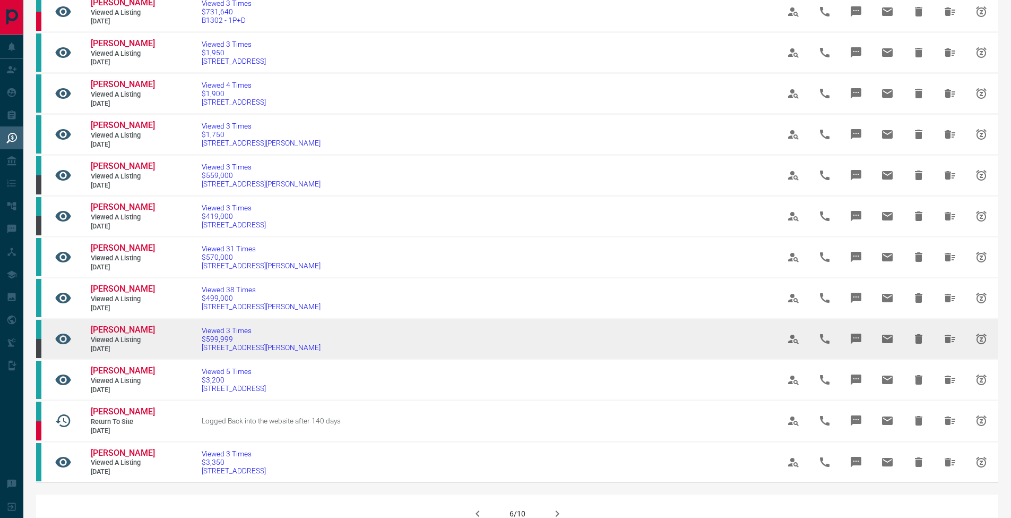
scroll to position [438, 0]
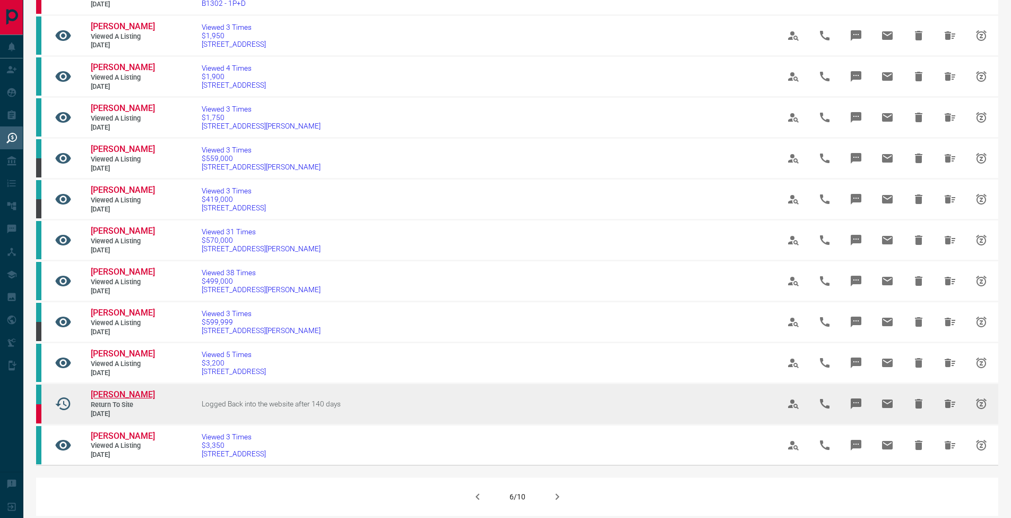
click at [97, 392] on span "[PERSON_NAME]" at bounding box center [123, 394] width 64 height 10
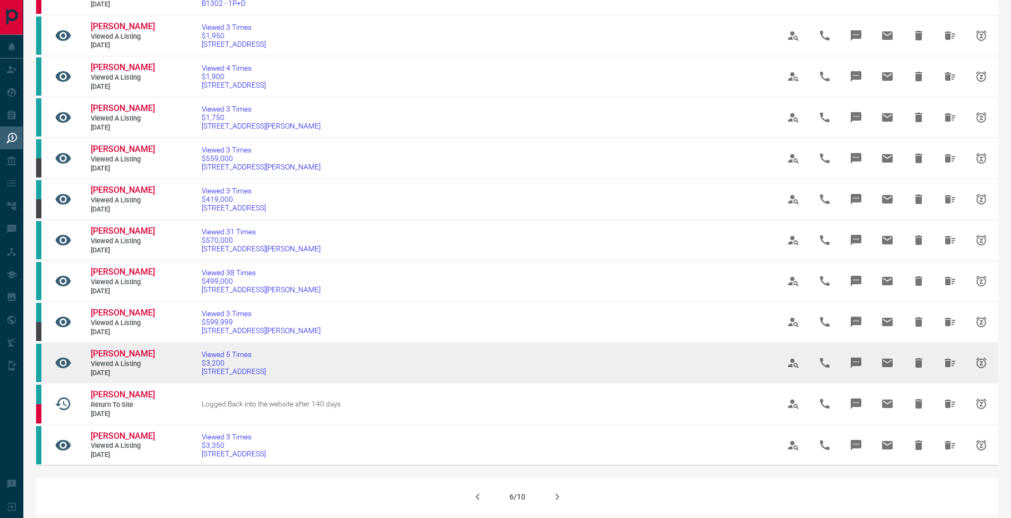
scroll to position [451, 0]
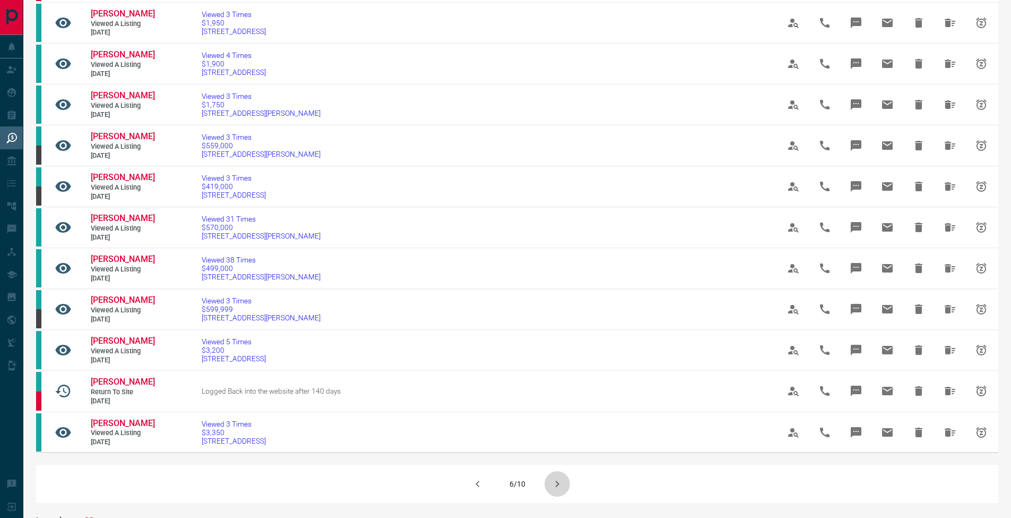
click at [552, 479] on icon "button" at bounding box center [557, 483] width 13 height 13
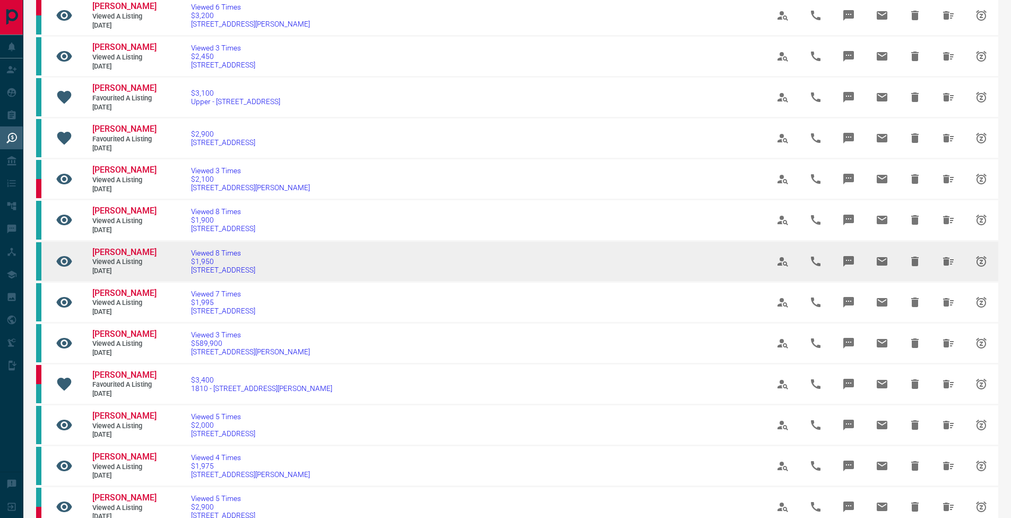
scroll to position [318, 0]
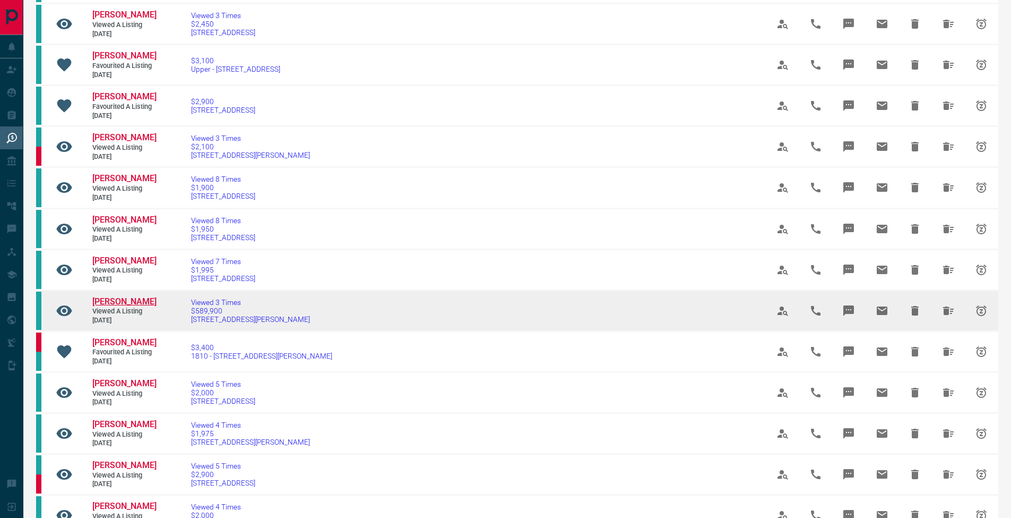
click at [115, 306] on span "[PERSON_NAME]" at bounding box center [124, 301] width 64 height 10
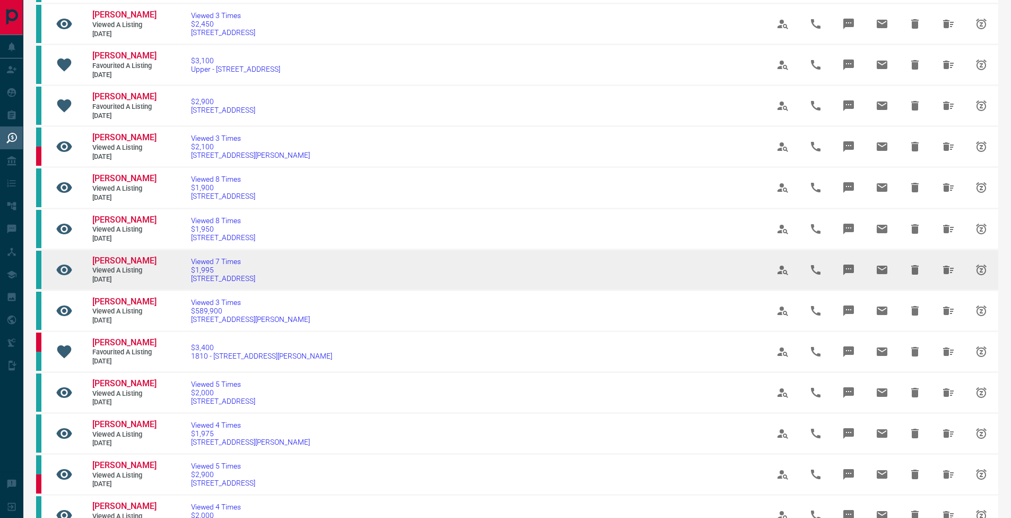
scroll to position [552, 0]
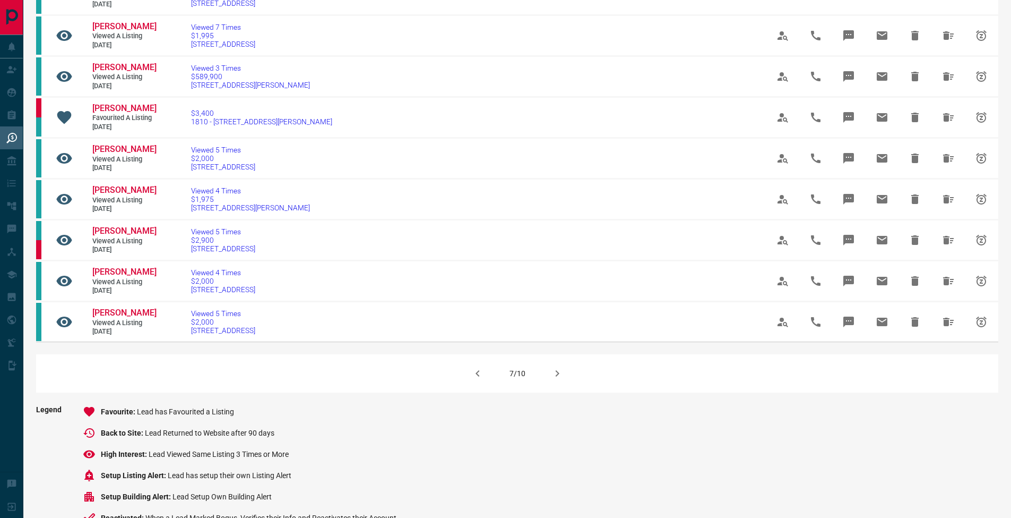
click at [483, 380] on icon "button" at bounding box center [477, 373] width 13 height 13
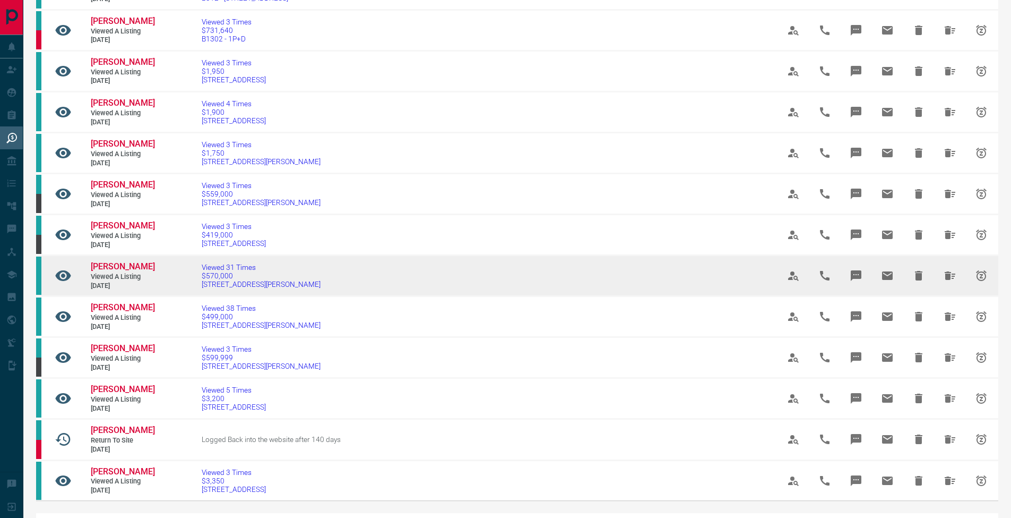
scroll to position [501, 0]
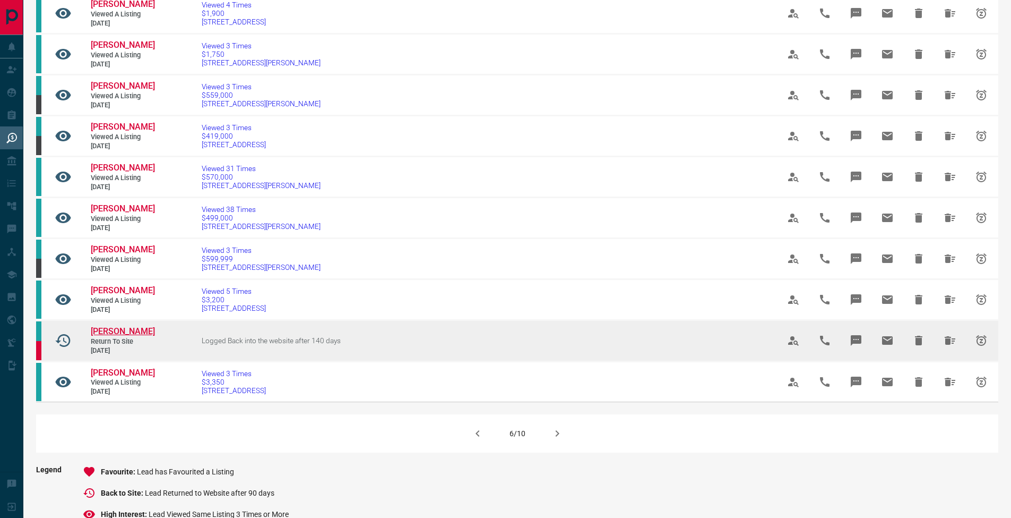
click at [100, 330] on span "[PERSON_NAME]" at bounding box center [123, 331] width 64 height 10
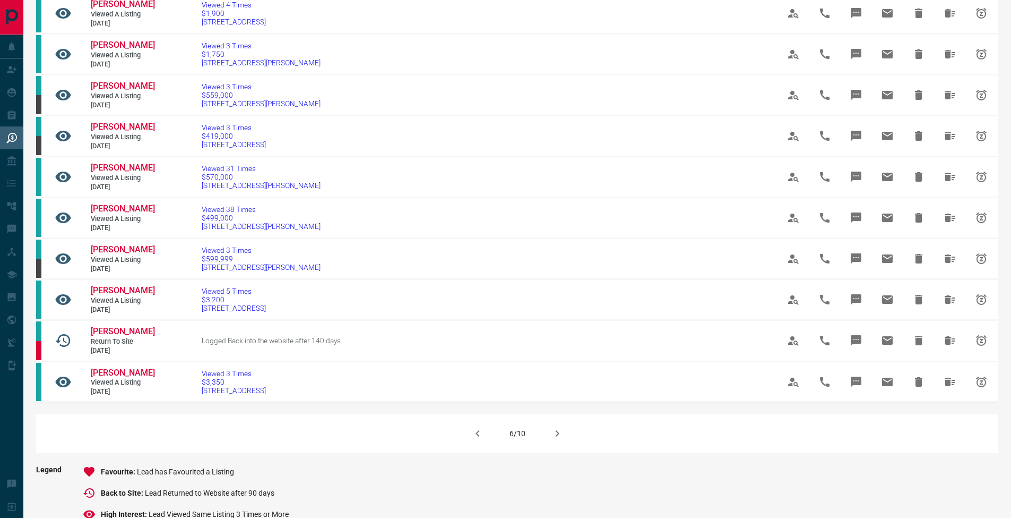
click at [558, 431] on icon "button" at bounding box center [557, 433] width 13 height 13
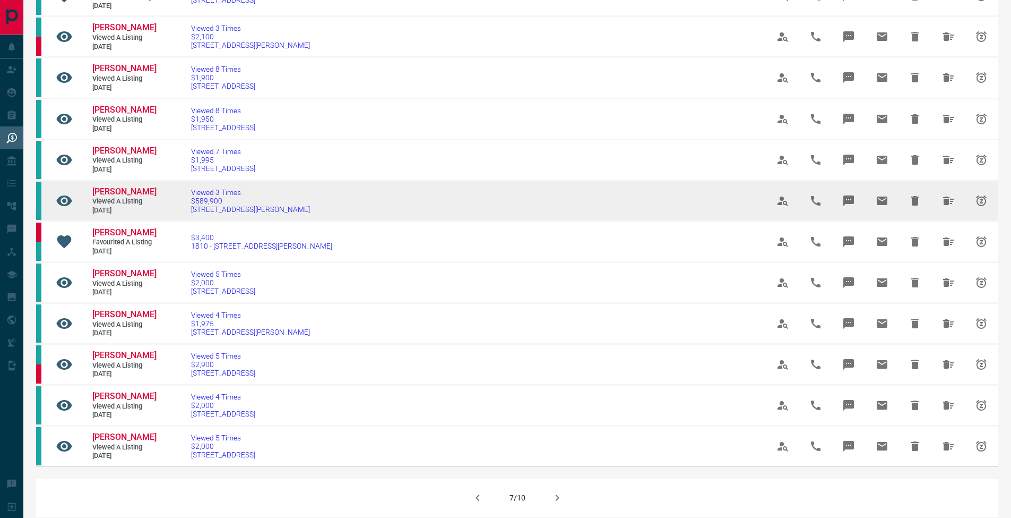
scroll to position [485, 0]
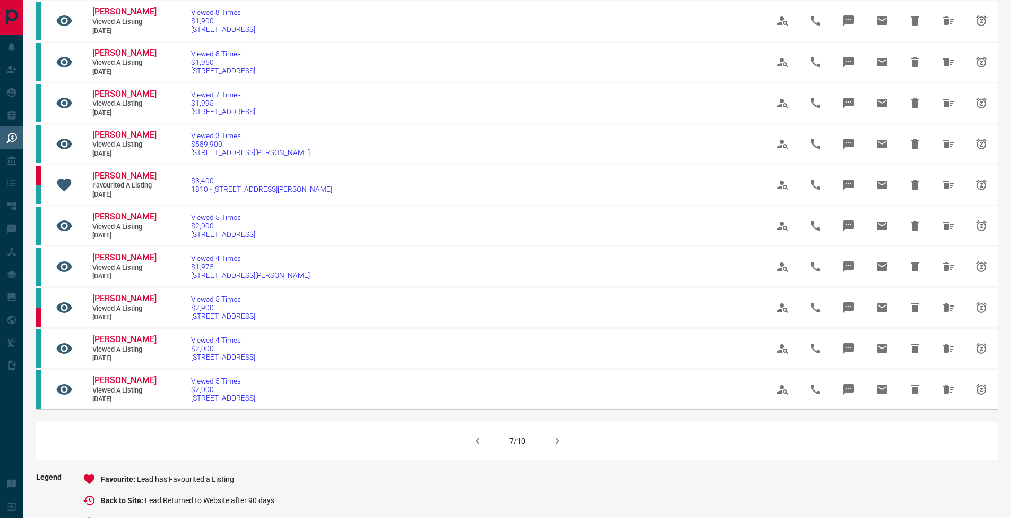
click at [557, 444] on icon "button" at bounding box center [557, 440] width 4 height 6
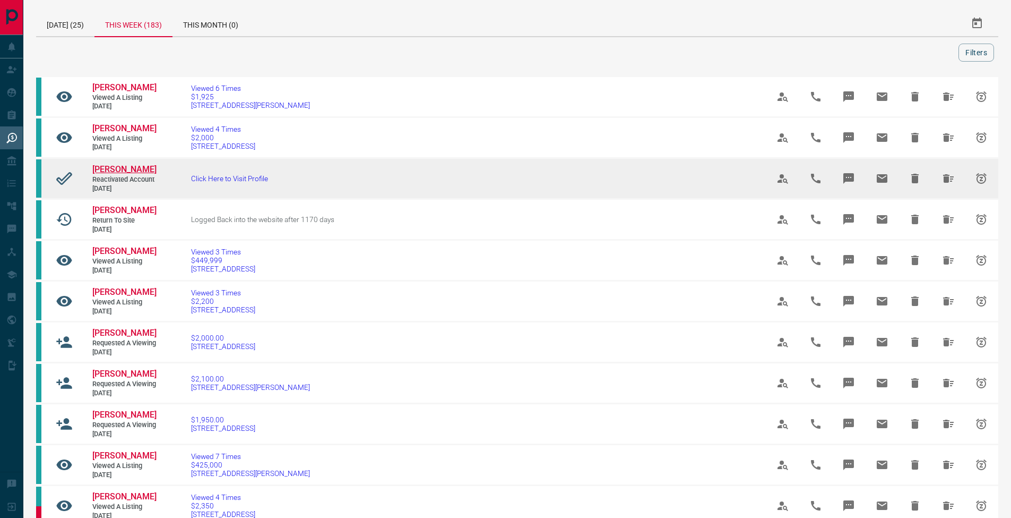
click at [126, 164] on span "[PERSON_NAME]" at bounding box center [124, 169] width 64 height 10
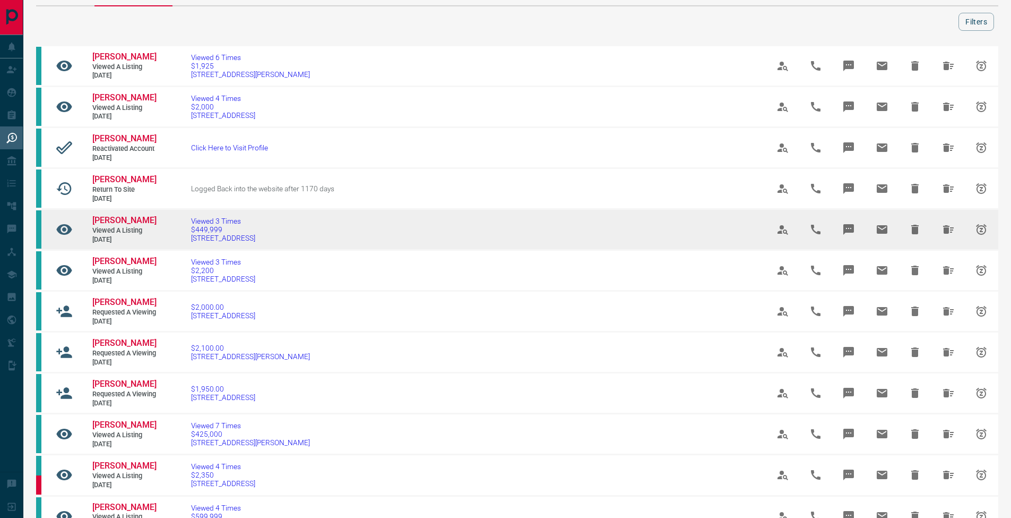
scroll to position [53, 0]
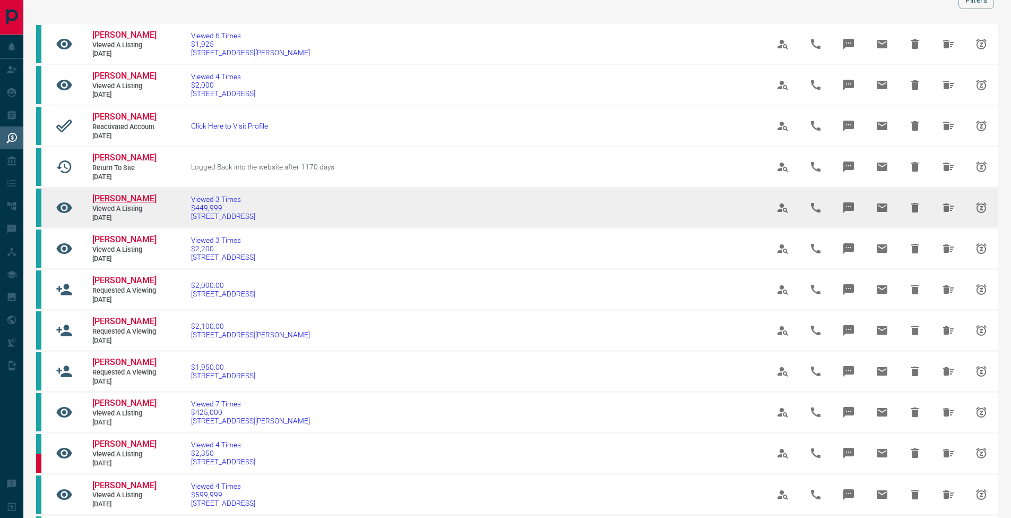
click at [112, 193] on span "[PERSON_NAME]" at bounding box center [124, 198] width 64 height 10
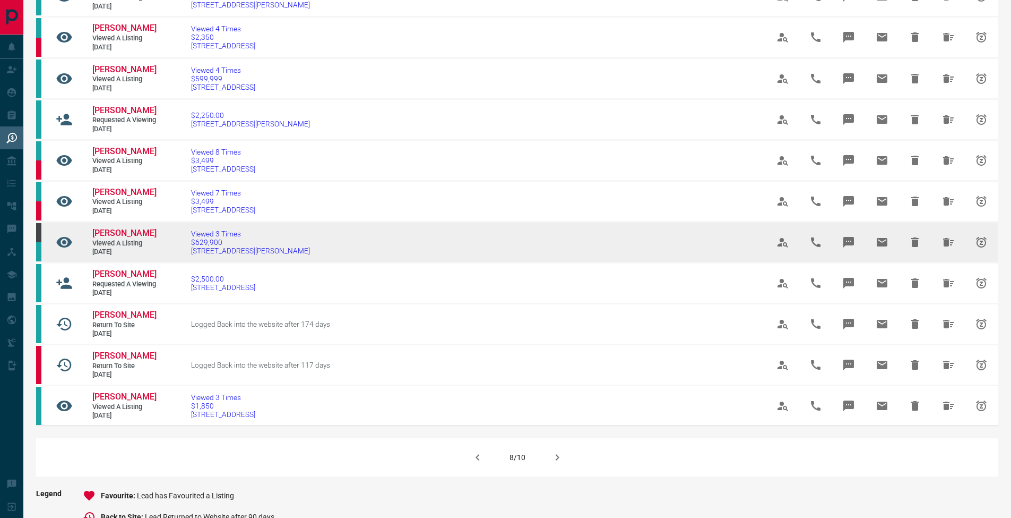
scroll to position [537, 0]
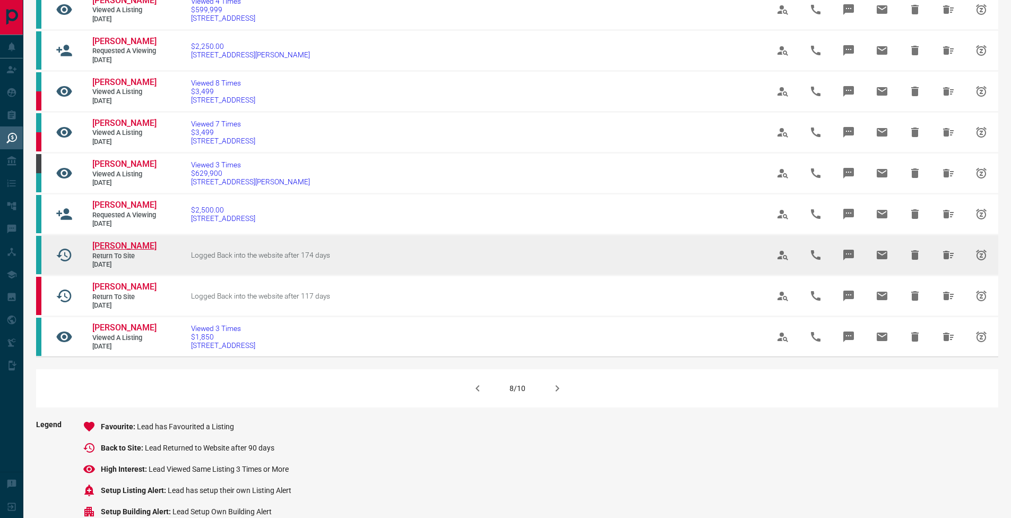
click at [131, 251] on span "[PERSON_NAME]" at bounding box center [124, 245] width 64 height 10
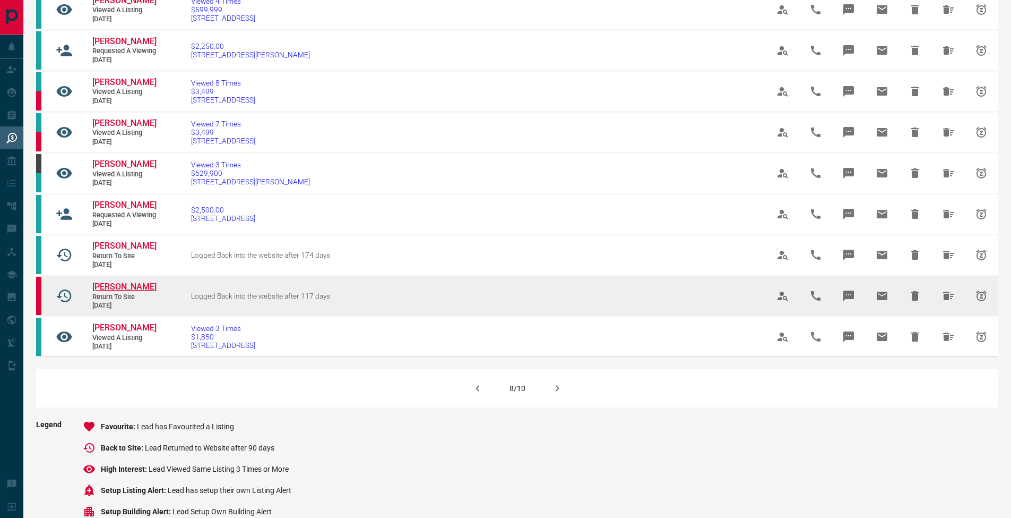
click at [130, 291] on span "[PERSON_NAME]" at bounding box center [124, 286] width 64 height 10
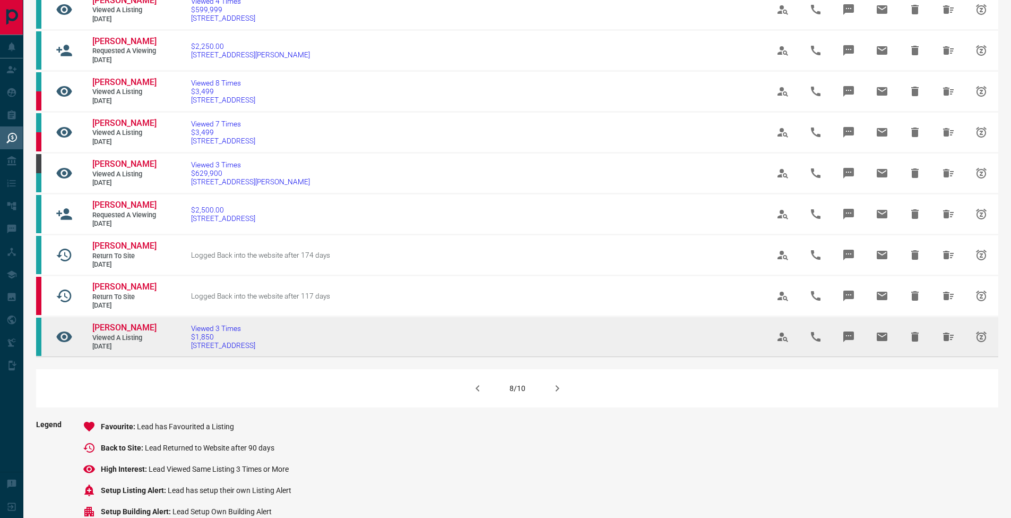
scroll to position [554, 0]
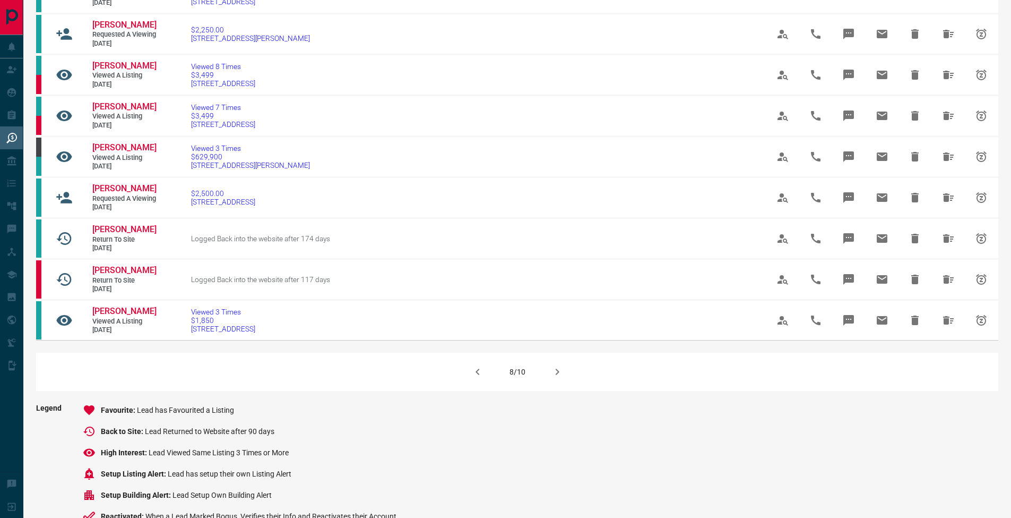
click at [558, 378] on icon "button" at bounding box center [557, 371] width 13 height 13
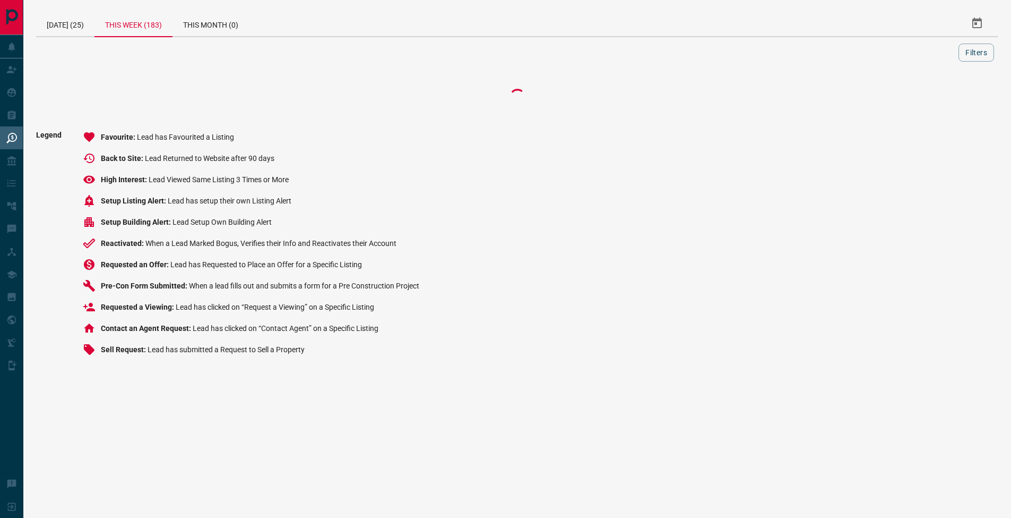
scroll to position [0, 0]
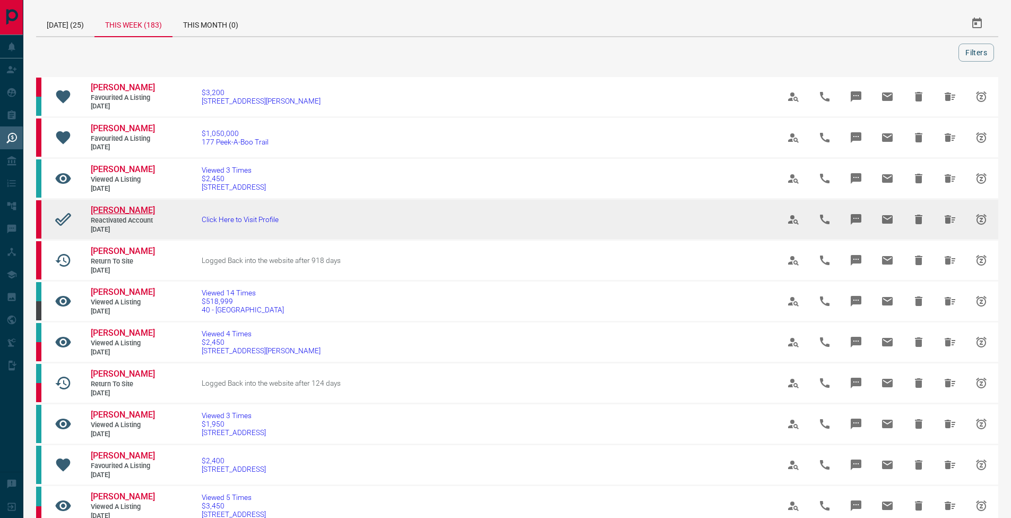
click at [131, 215] on span "[PERSON_NAME]" at bounding box center [123, 210] width 64 height 10
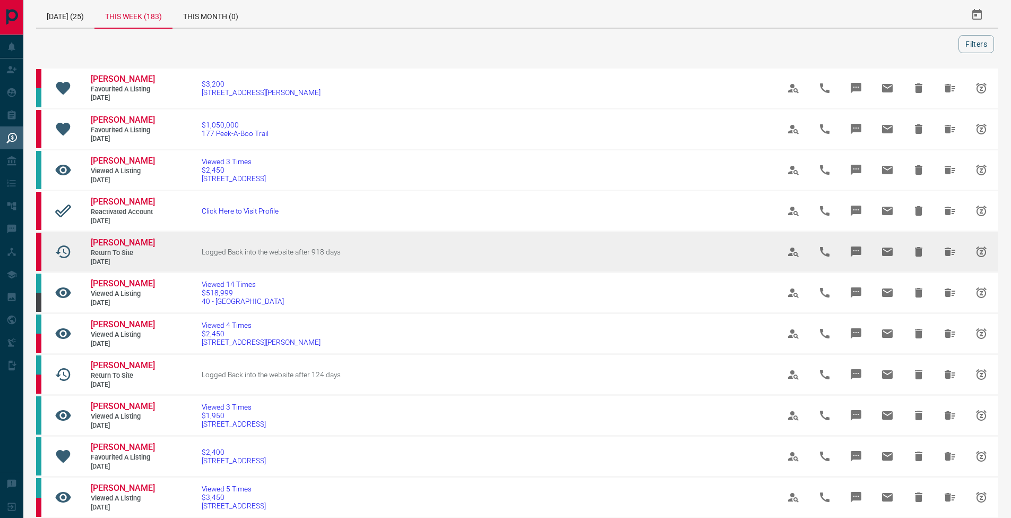
scroll to position [40, 0]
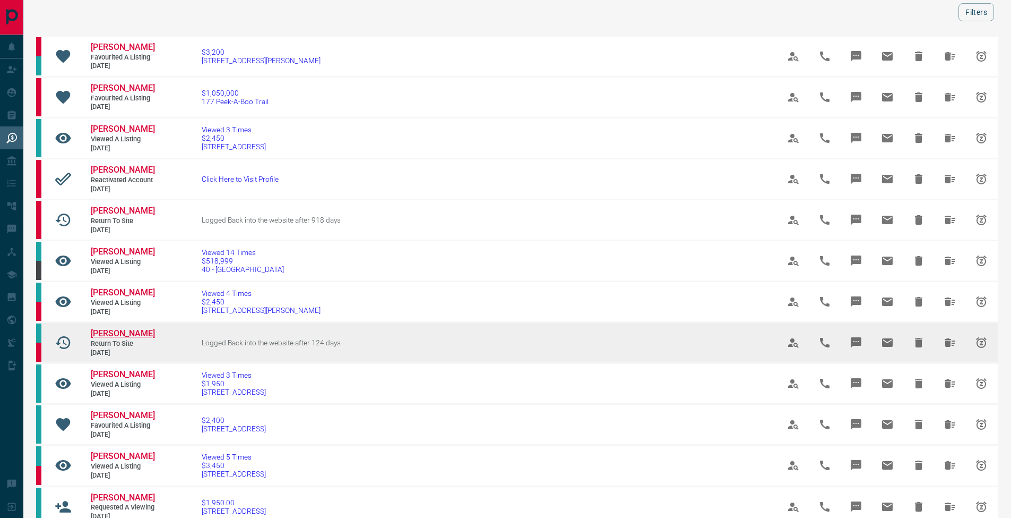
click at [107, 338] on span "[PERSON_NAME]" at bounding box center [123, 333] width 64 height 10
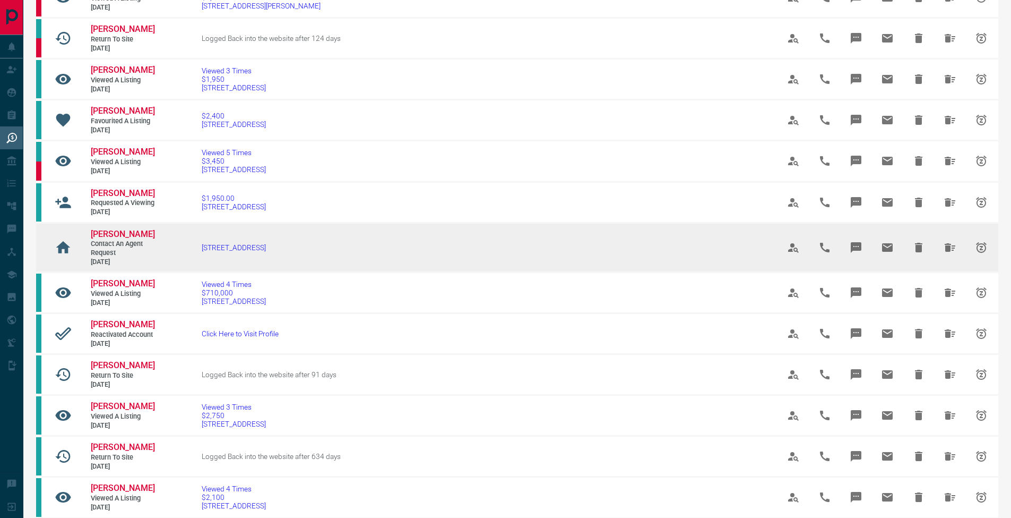
scroll to position [390, 0]
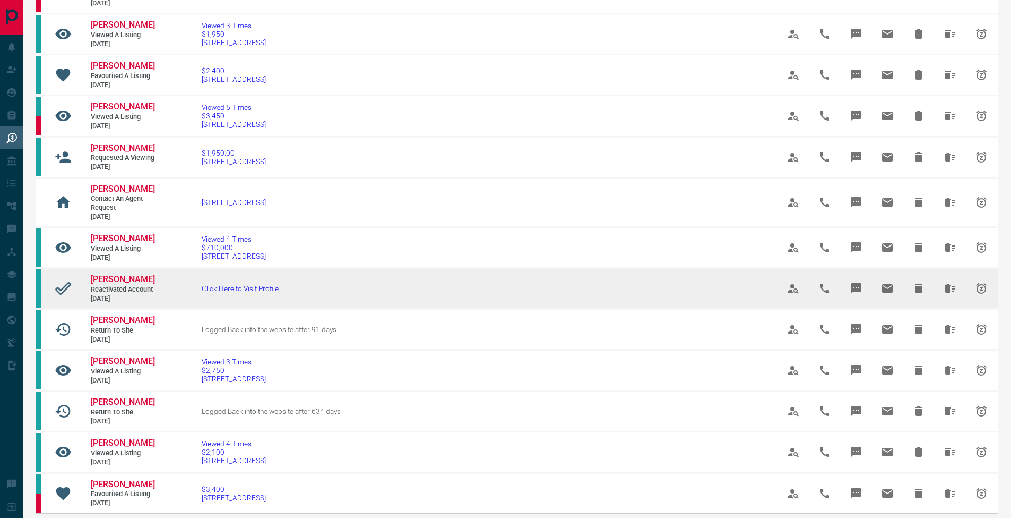
click at [120, 284] on span "[PERSON_NAME]" at bounding box center [123, 279] width 64 height 10
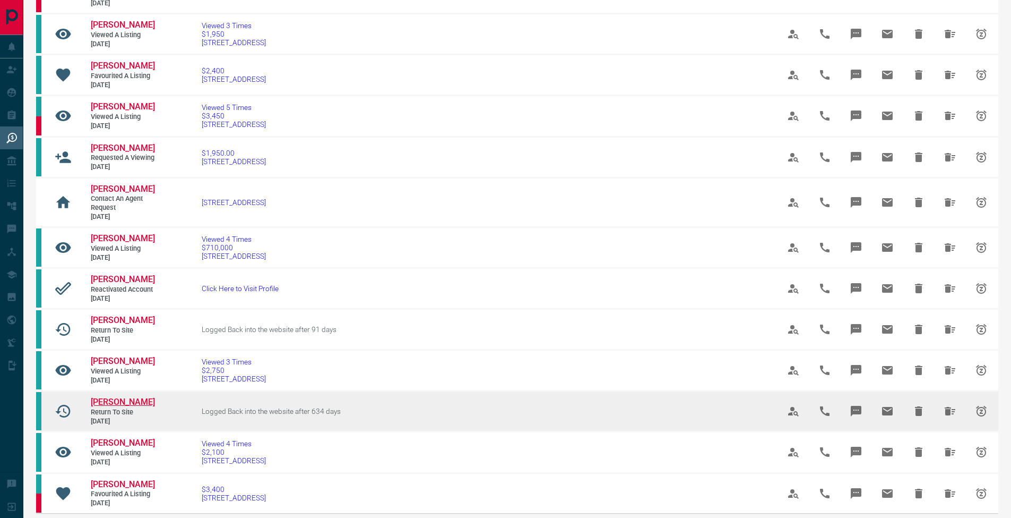
click at [122, 407] on span "[PERSON_NAME]" at bounding box center [123, 402] width 64 height 10
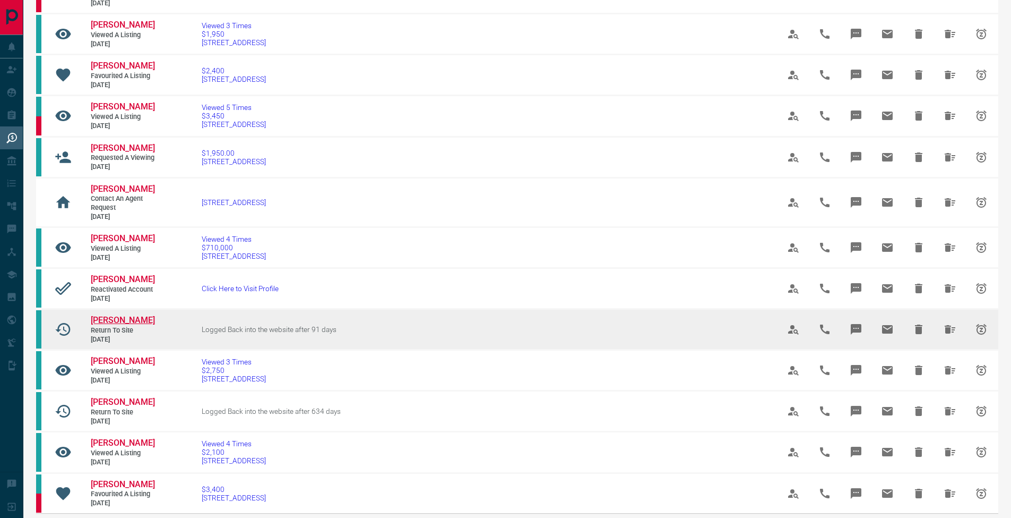
click at [137, 325] on span "[PERSON_NAME]" at bounding box center [123, 320] width 64 height 10
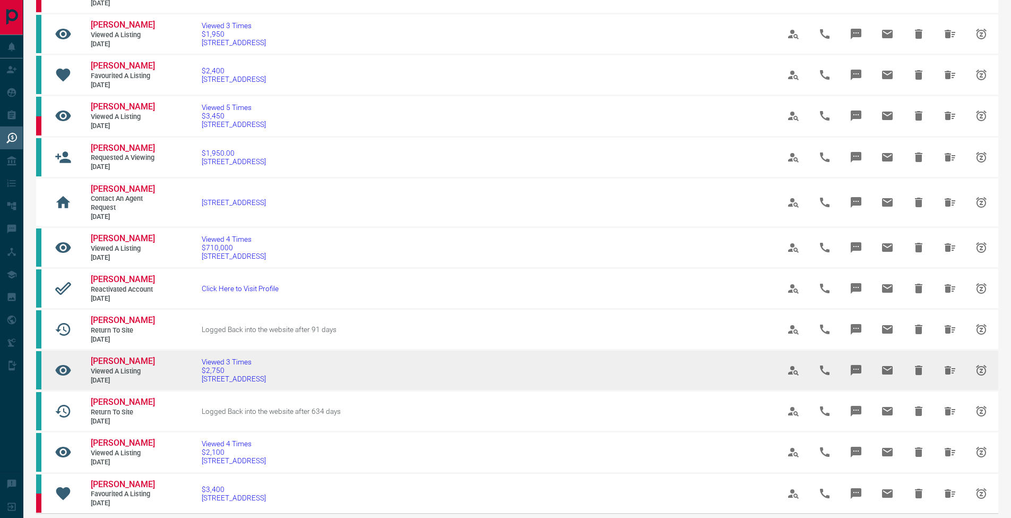
scroll to position [590, 0]
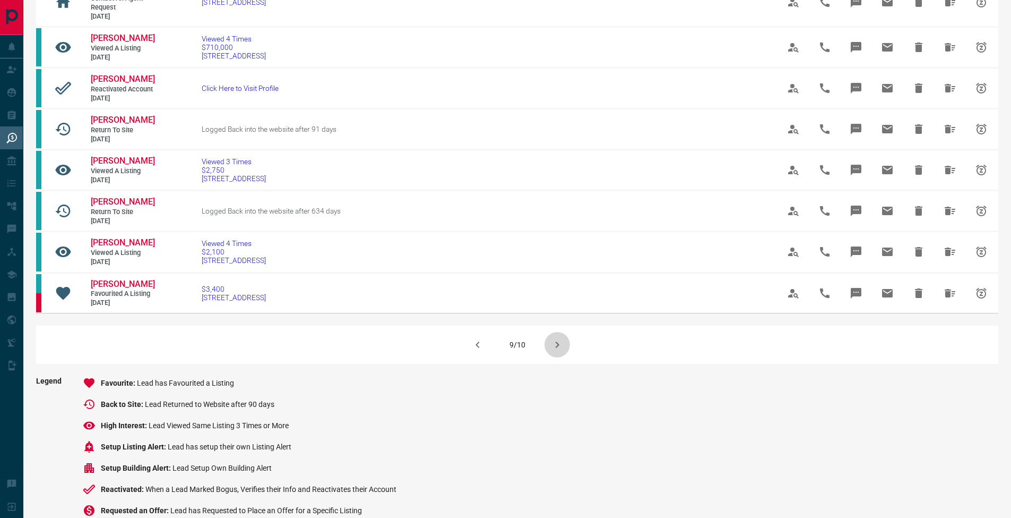
click at [560, 351] on icon "button" at bounding box center [557, 344] width 13 height 13
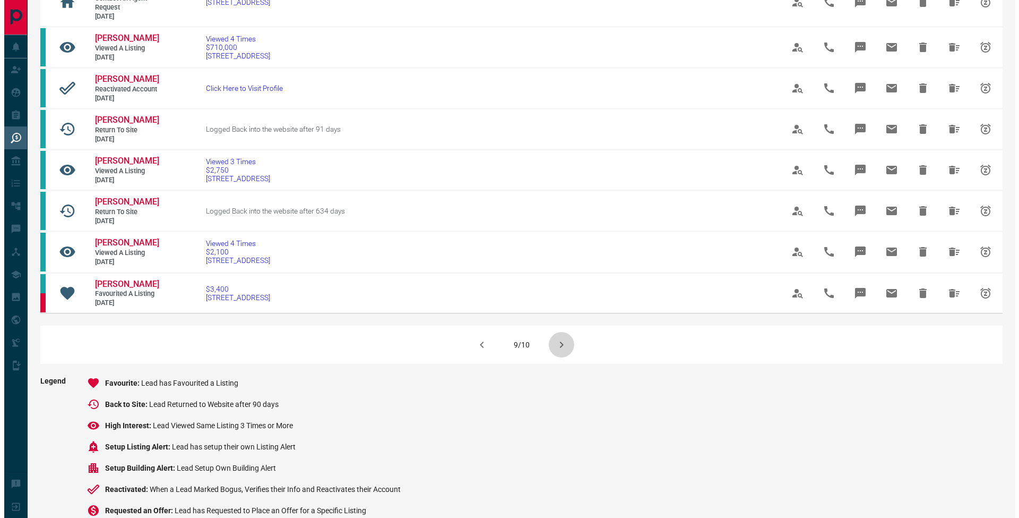
scroll to position [0, 0]
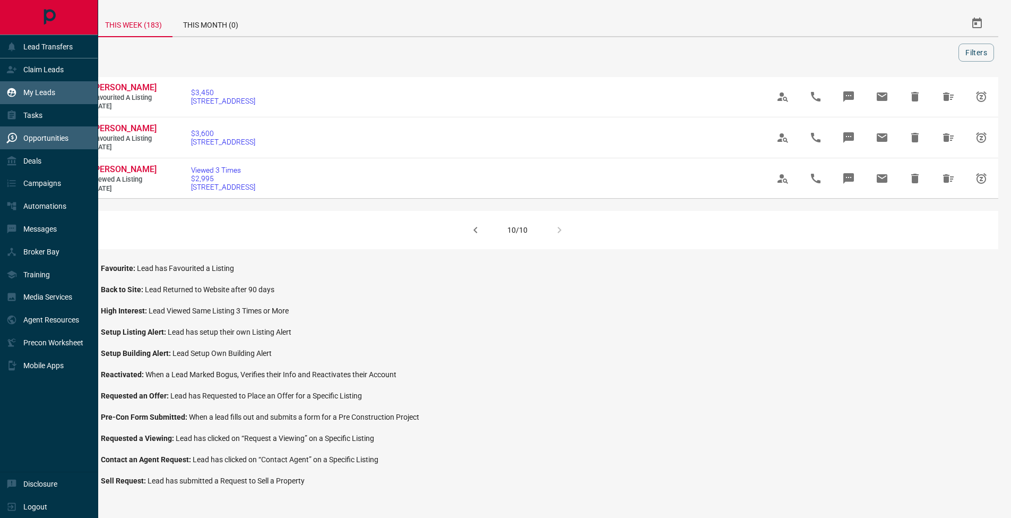
click at [14, 97] on icon at bounding box center [11, 92] width 11 height 11
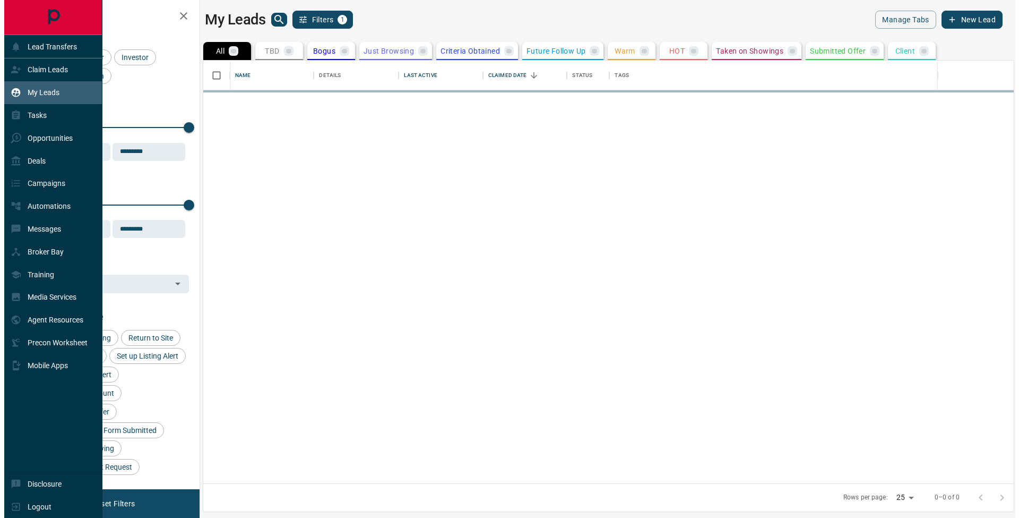
scroll to position [8, 8]
